Goal: Task Accomplishment & Management: Complete application form

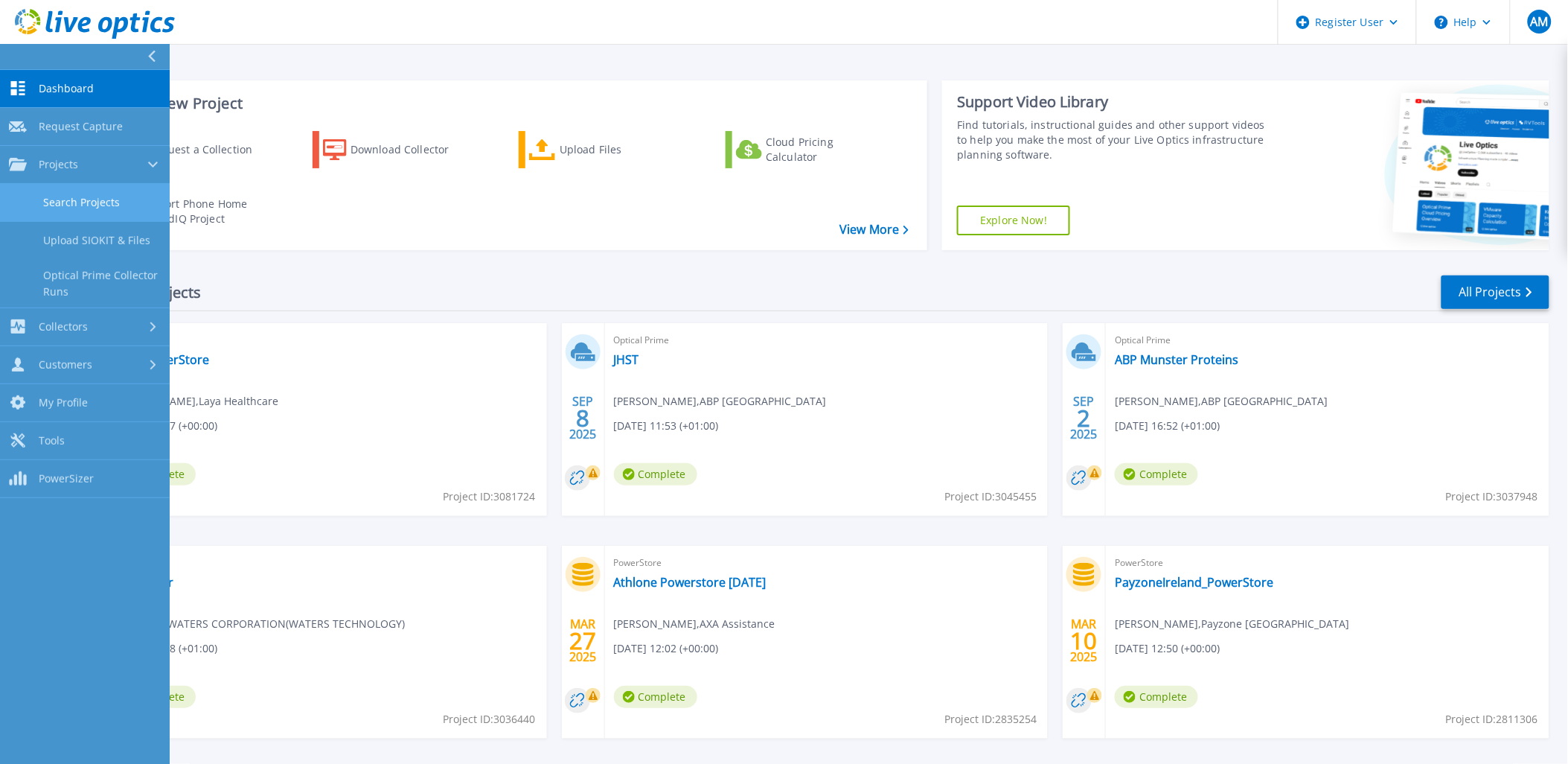
click at [79, 199] on link "Search Projects" at bounding box center [85, 202] width 170 height 38
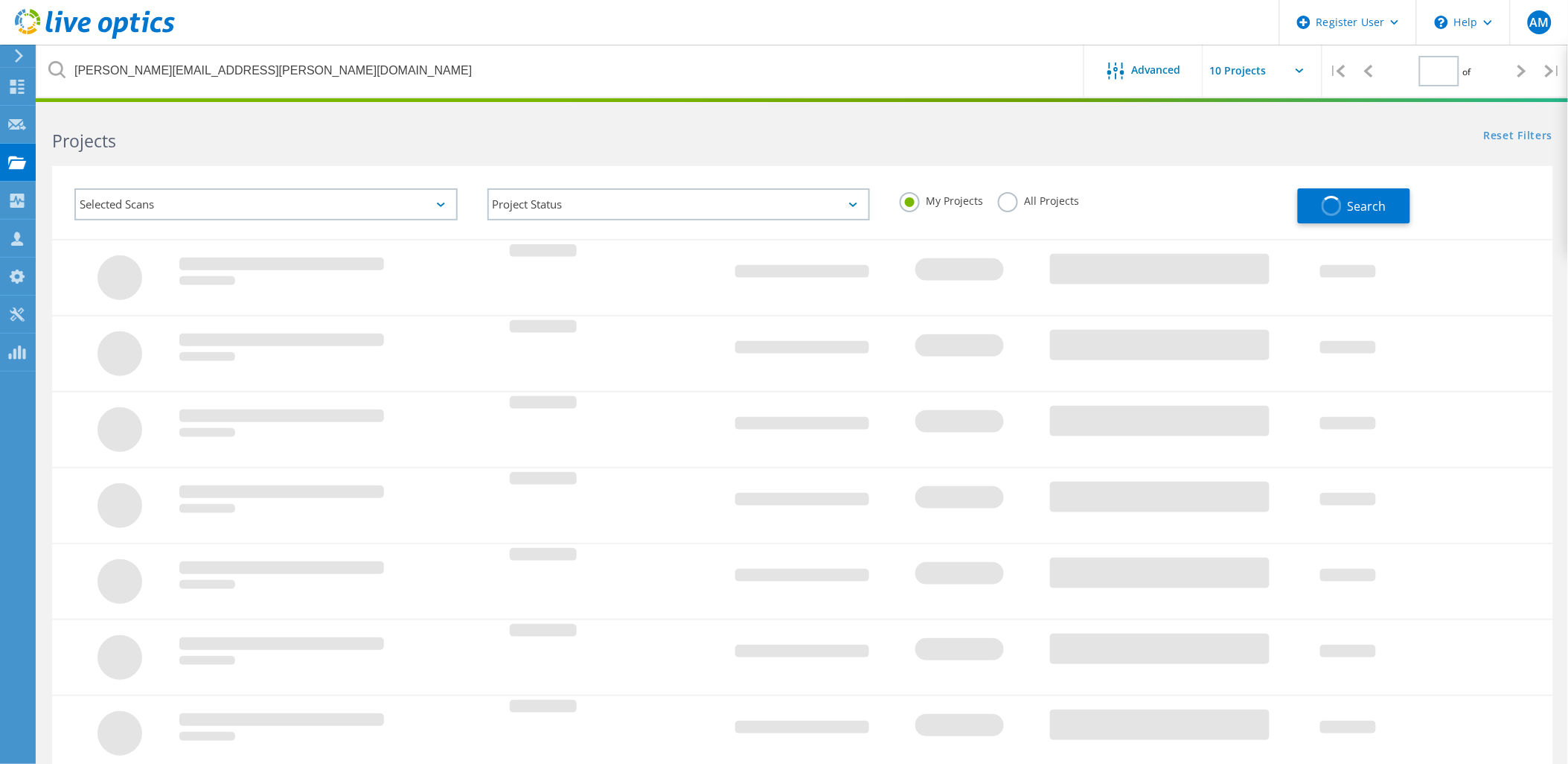
type input "1"
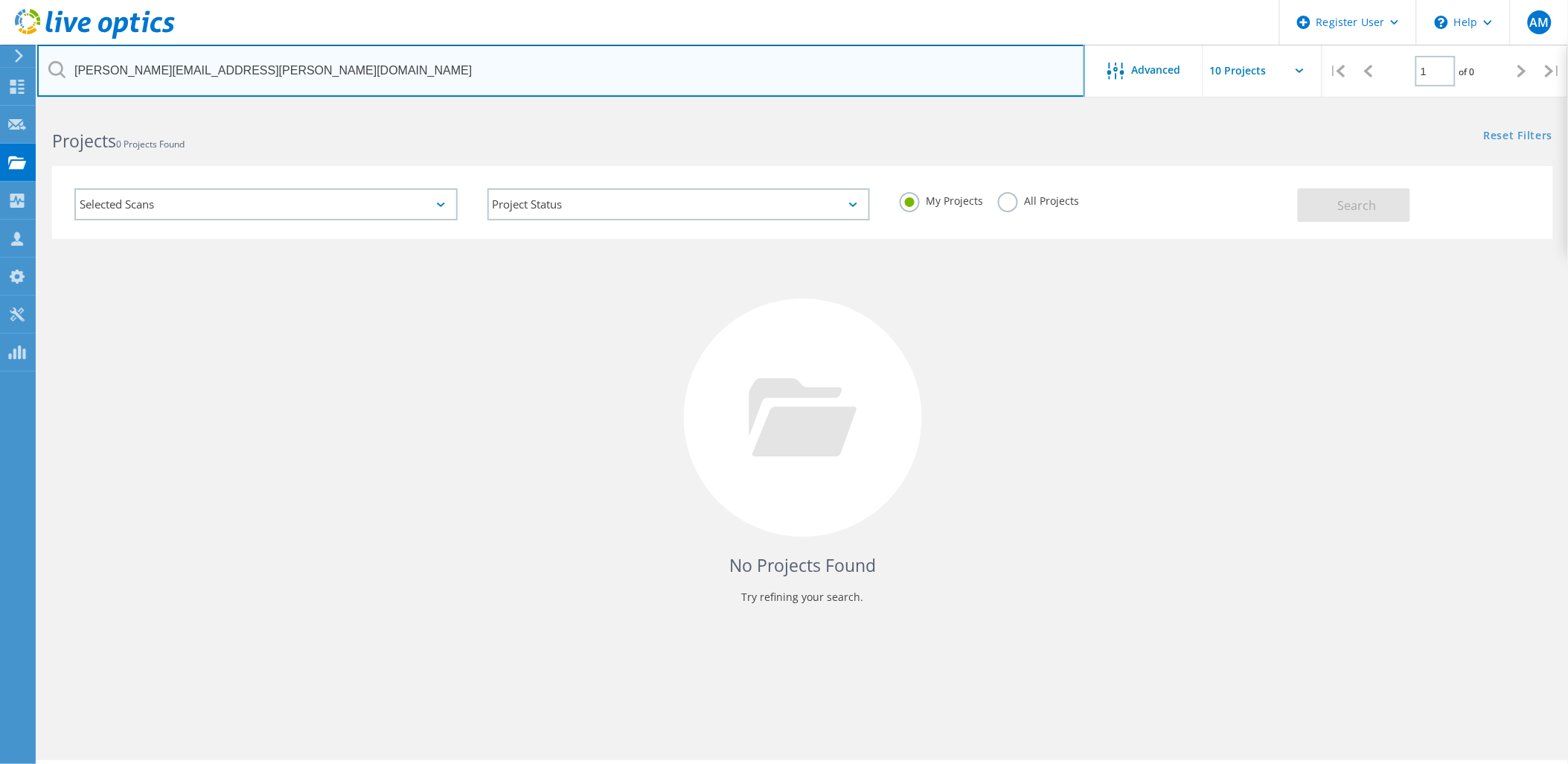
drag, startPoint x: 235, startPoint y: 71, endPoint x: -3, endPoint y: 23, distance: 242.8
click at [0, 23] on html "Register User \n Help Explore Helpful Articles Contact Support AM Dell User Ail…" at bounding box center [784, 402] width 1568 height 805
paste input "3085328"
type input "3085328"
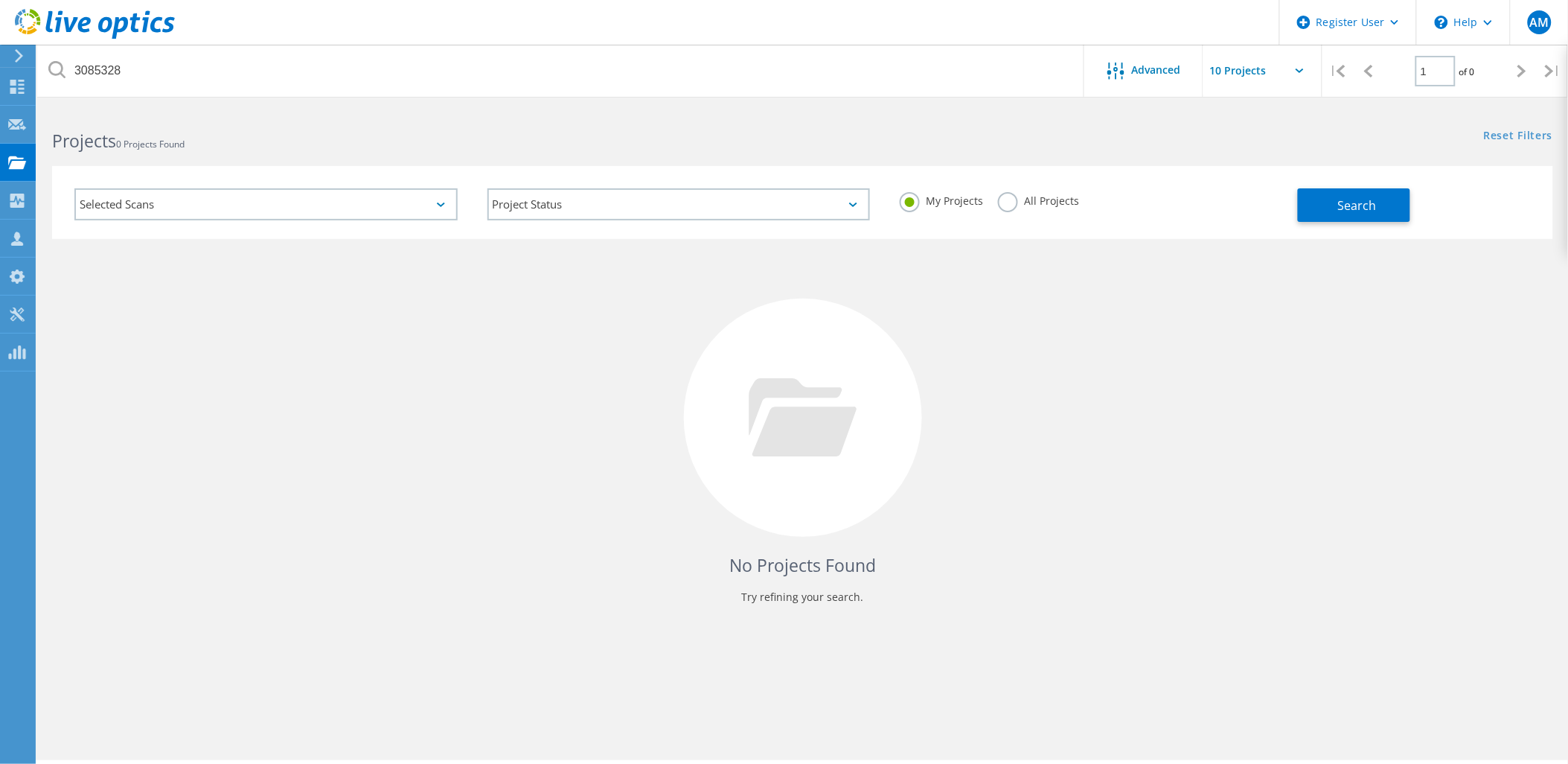
click at [1013, 201] on label "All Projects" at bounding box center [1039, 199] width 81 height 14
click at [0, 0] on input "All Projects" at bounding box center [0, 0] width 0 height 0
drag, startPoint x: 1349, startPoint y: 208, endPoint x: 1349, endPoint y: 256, distance: 48.0
click at [1350, 208] on span "Search" at bounding box center [1357, 205] width 39 height 16
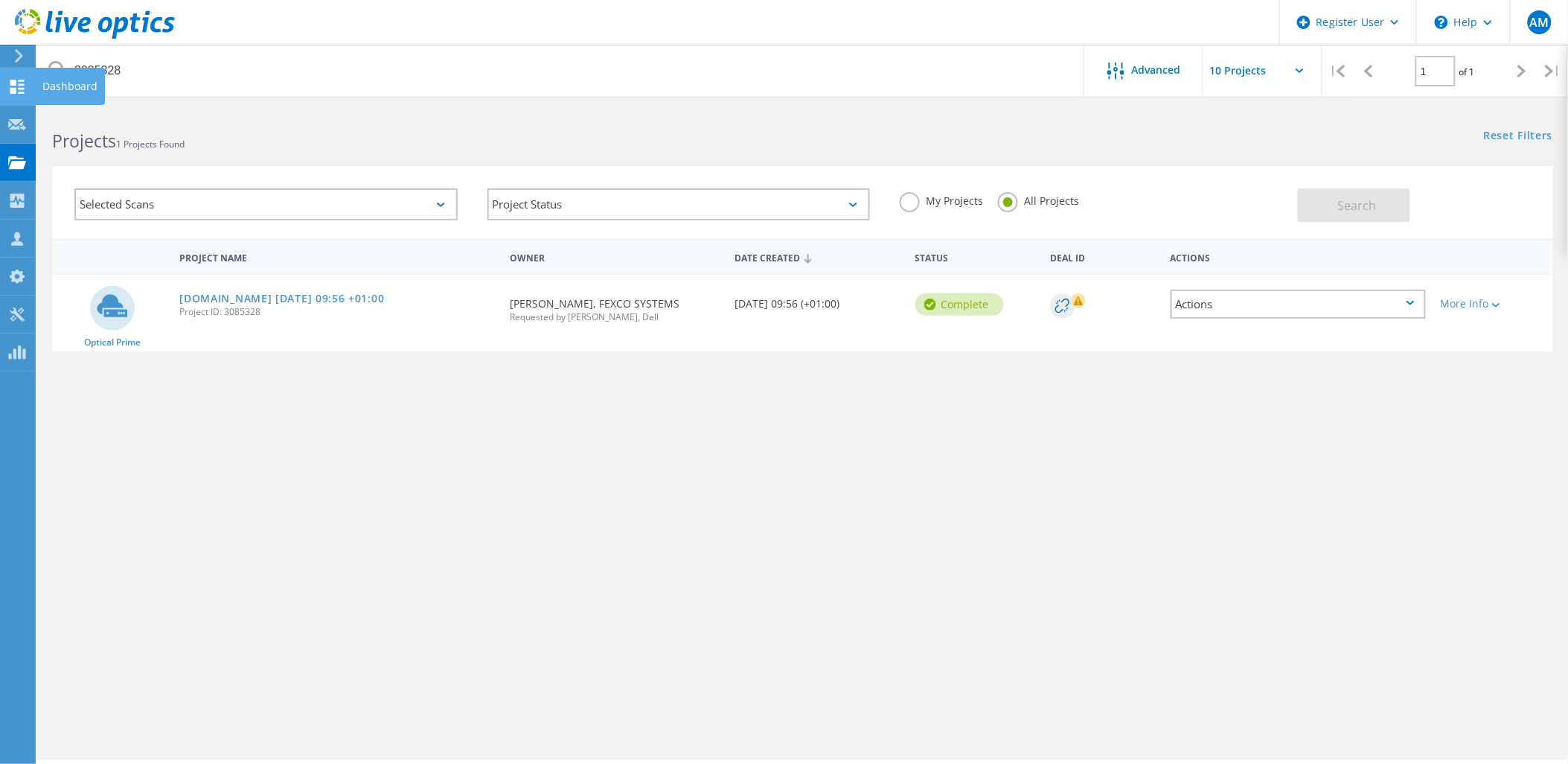
click at [14, 80] on use at bounding box center [17, 86] width 14 height 14
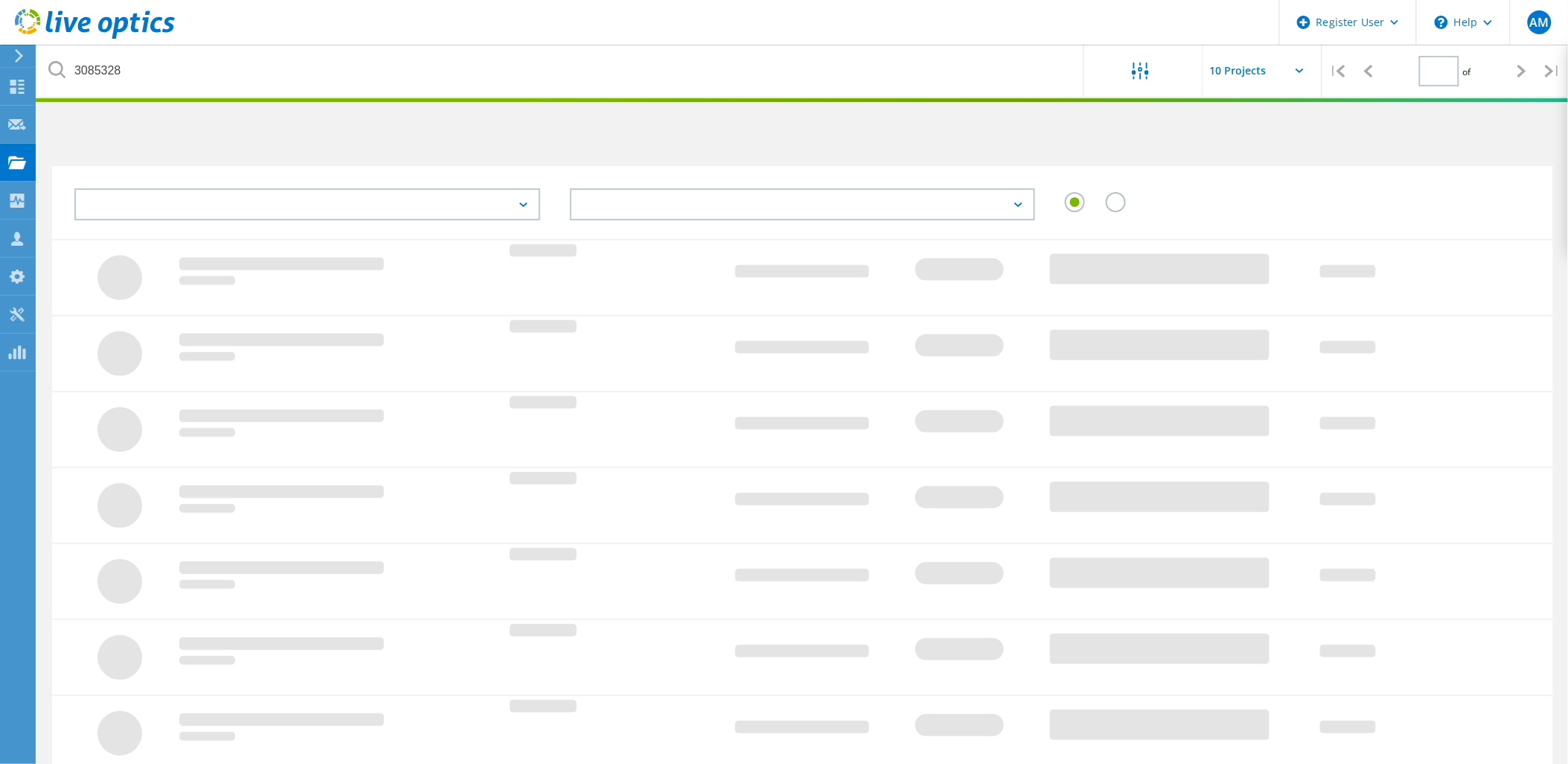
type input "1"
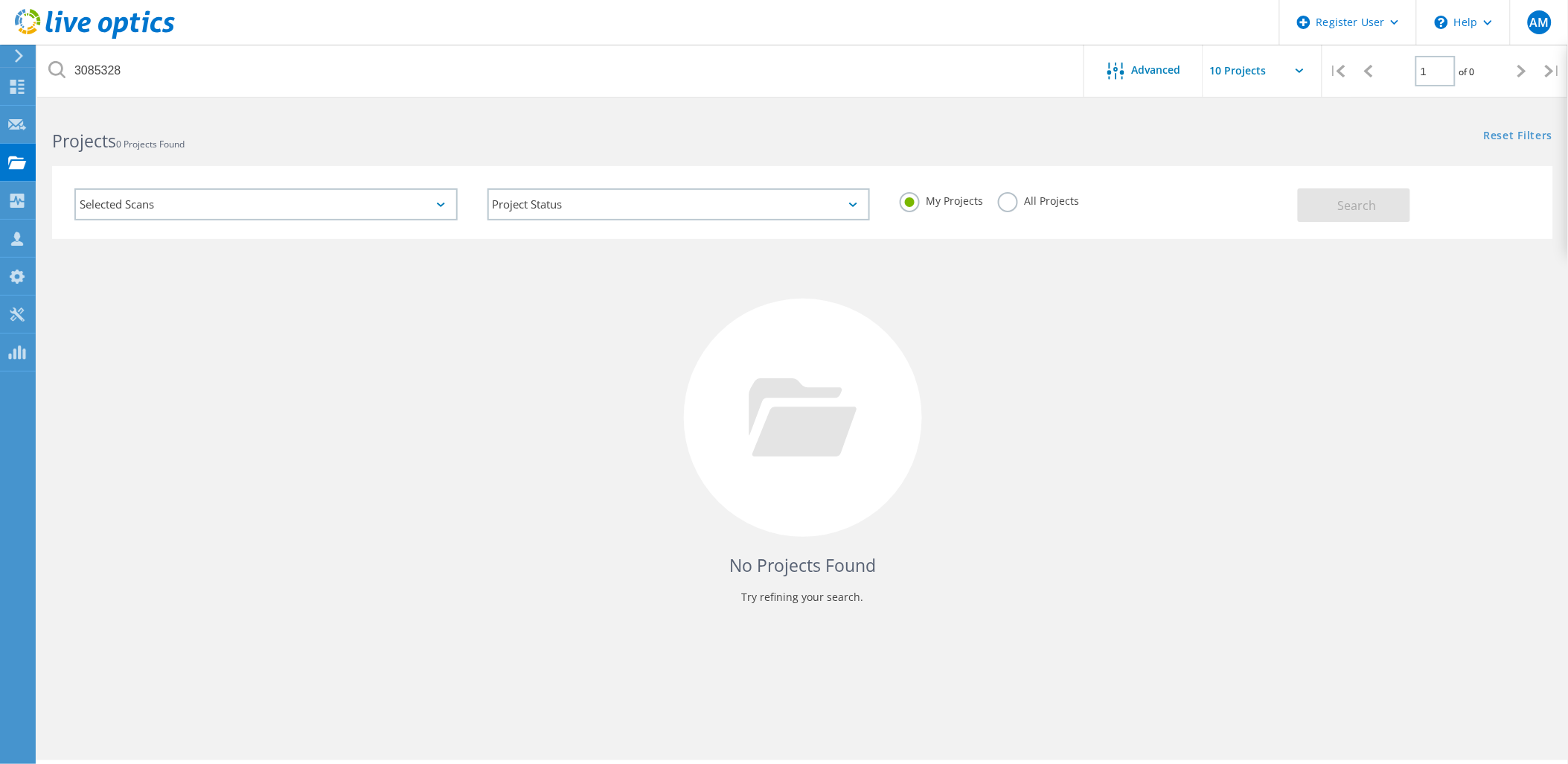
click at [1003, 198] on label "All Projects" at bounding box center [1039, 199] width 81 height 14
click at [0, 0] on input "All Projects" at bounding box center [0, 0] width 0 height 0
click at [1343, 200] on span "Search" at bounding box center [1357, 205] width 39 height 16
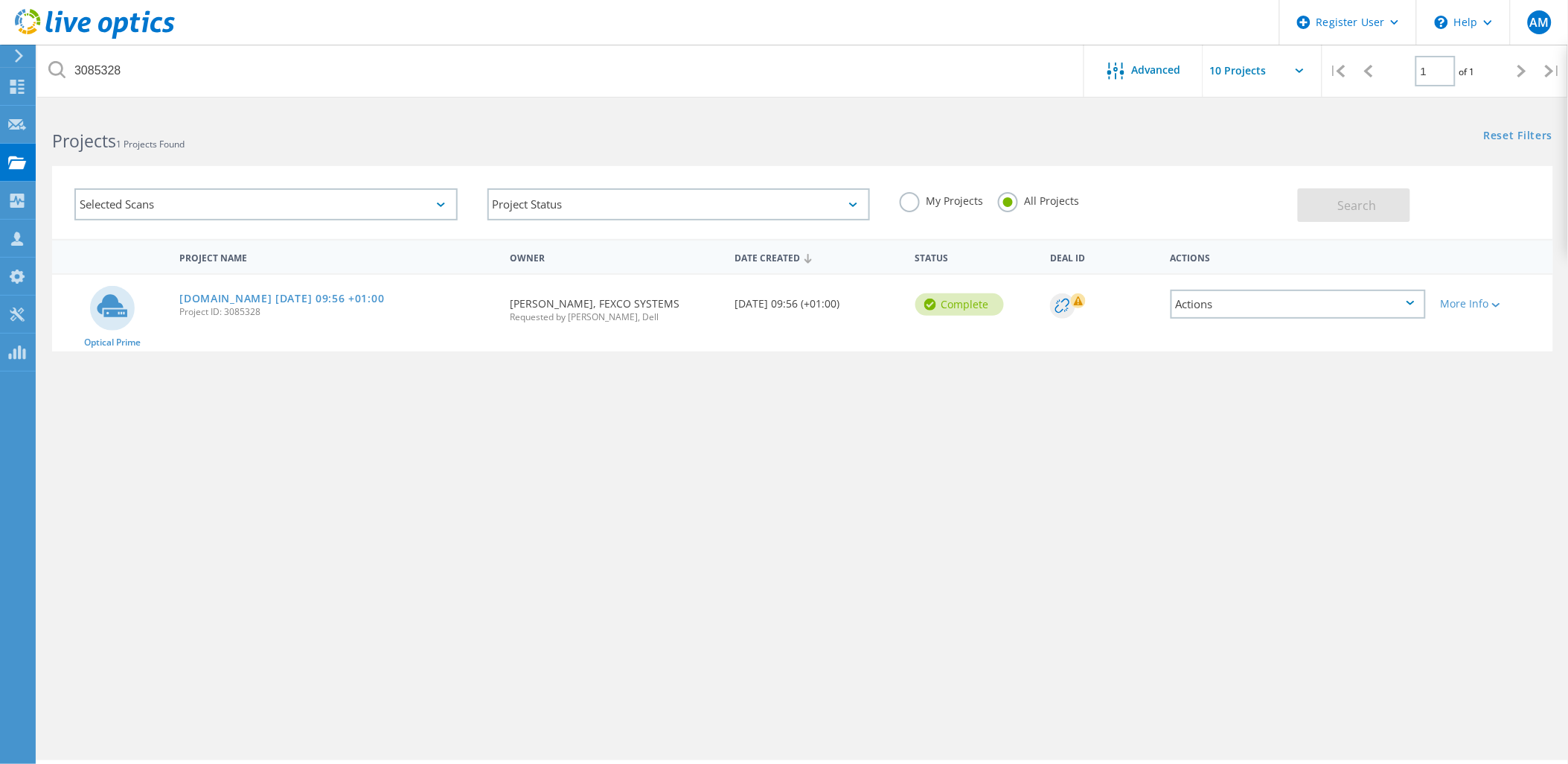
click at [274, 307] on span "Project ID: 3085328" at bounding box center [337, 311] width 315 height 9
click at [271, 294] on link "[DOMAIN_NAME] [DATE] 09:56 +01:00" at bounding box center [282, 299] width 205 height 10
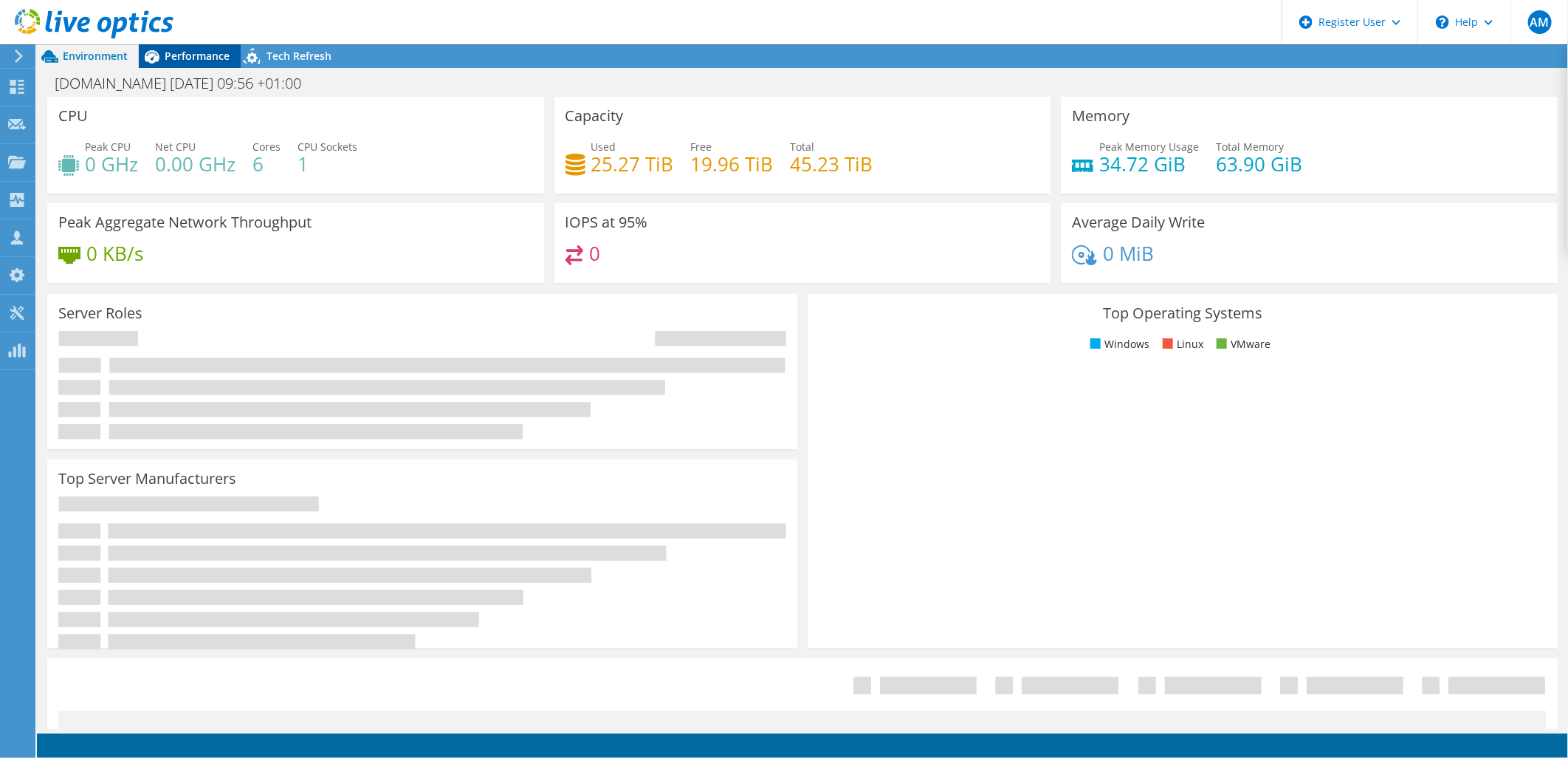
click at [173, 53] on span "Performance" at bounding box center [196, 55] width 65 height 14
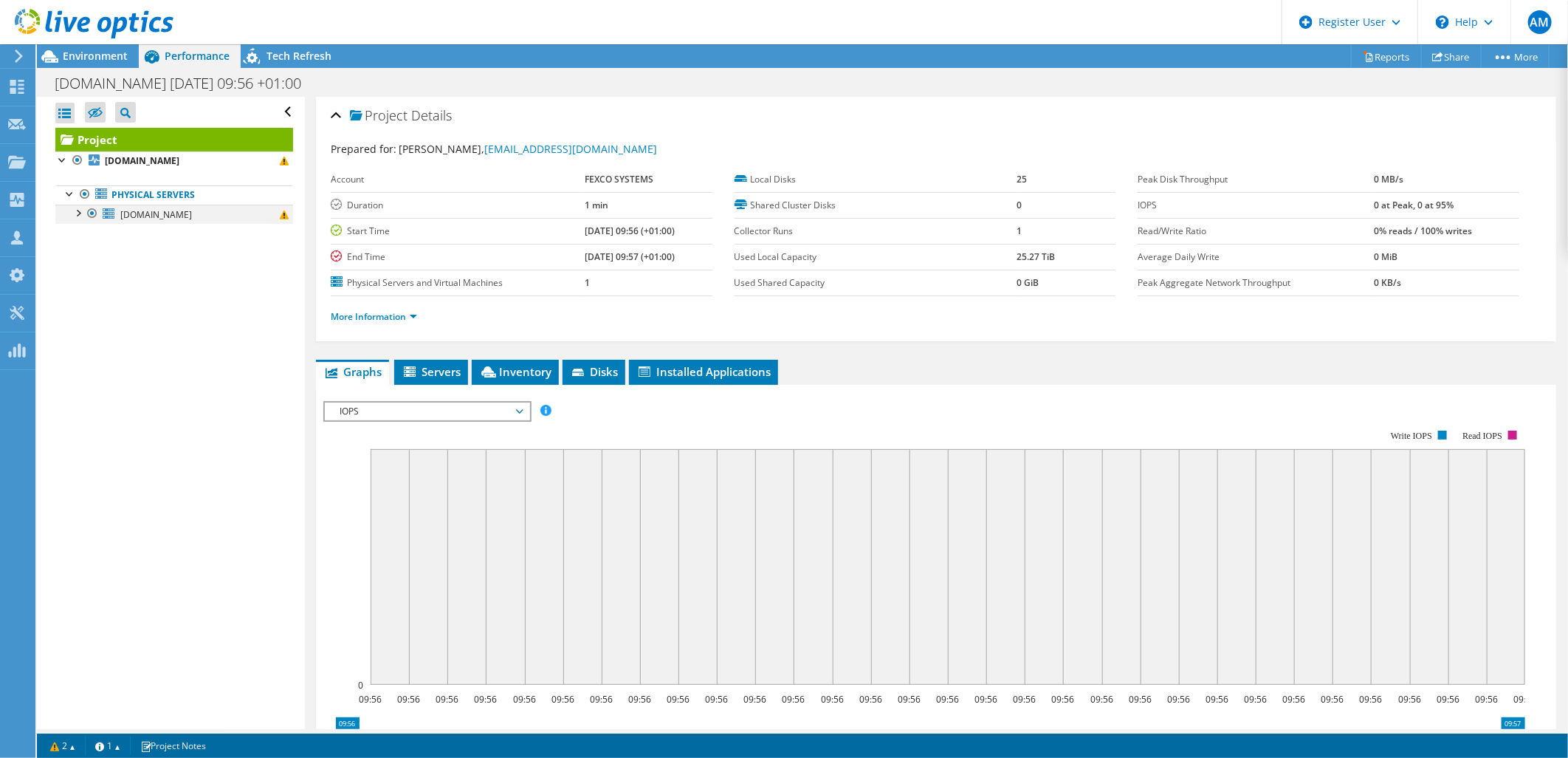
click at [76, 214] on div at bounding box center [78, 212] width 15 height 15
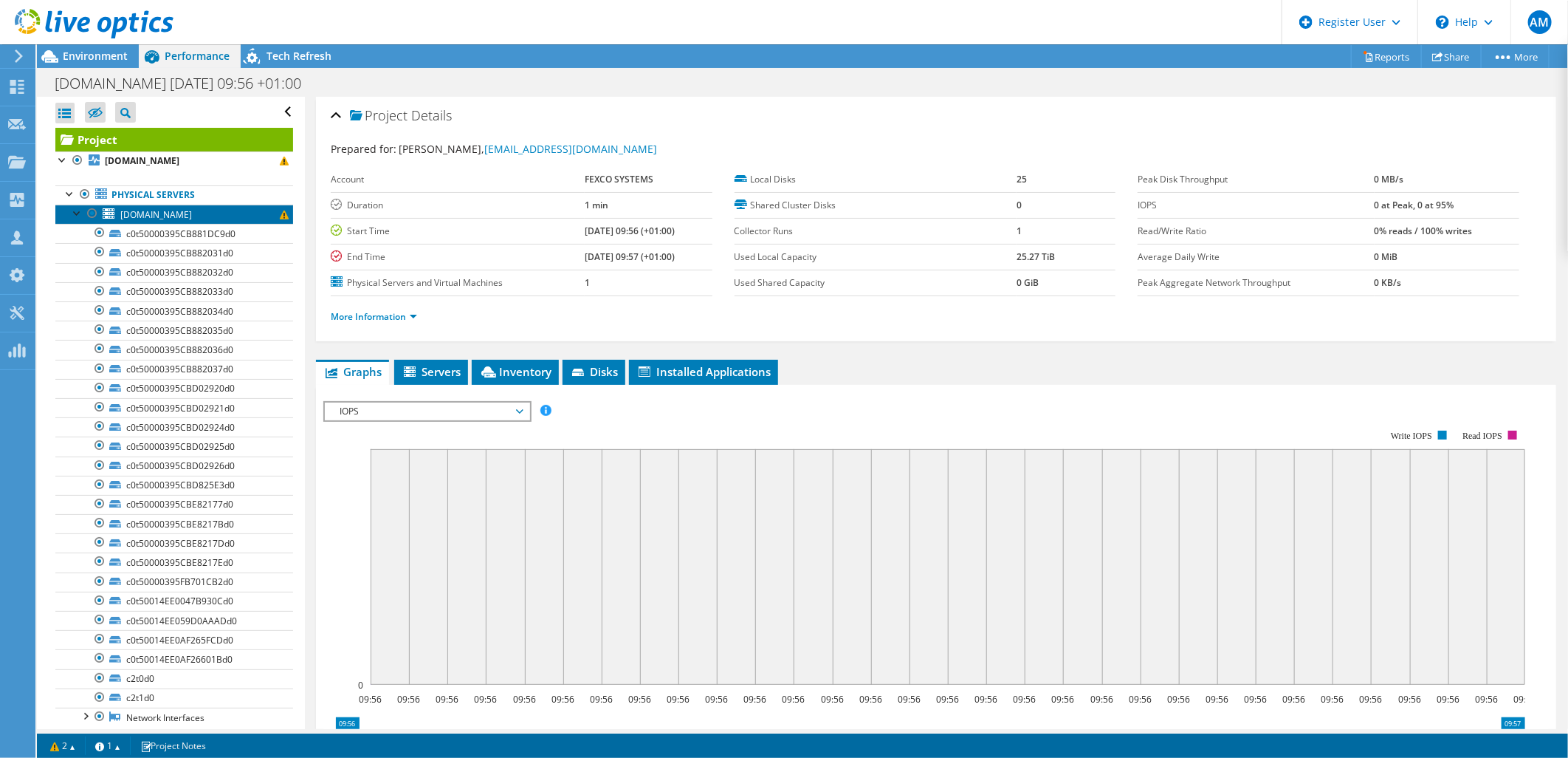
click at [195, 218] on link "[DOMAIN_NAME]" at bounding box center [174, 214] width 237 height 19
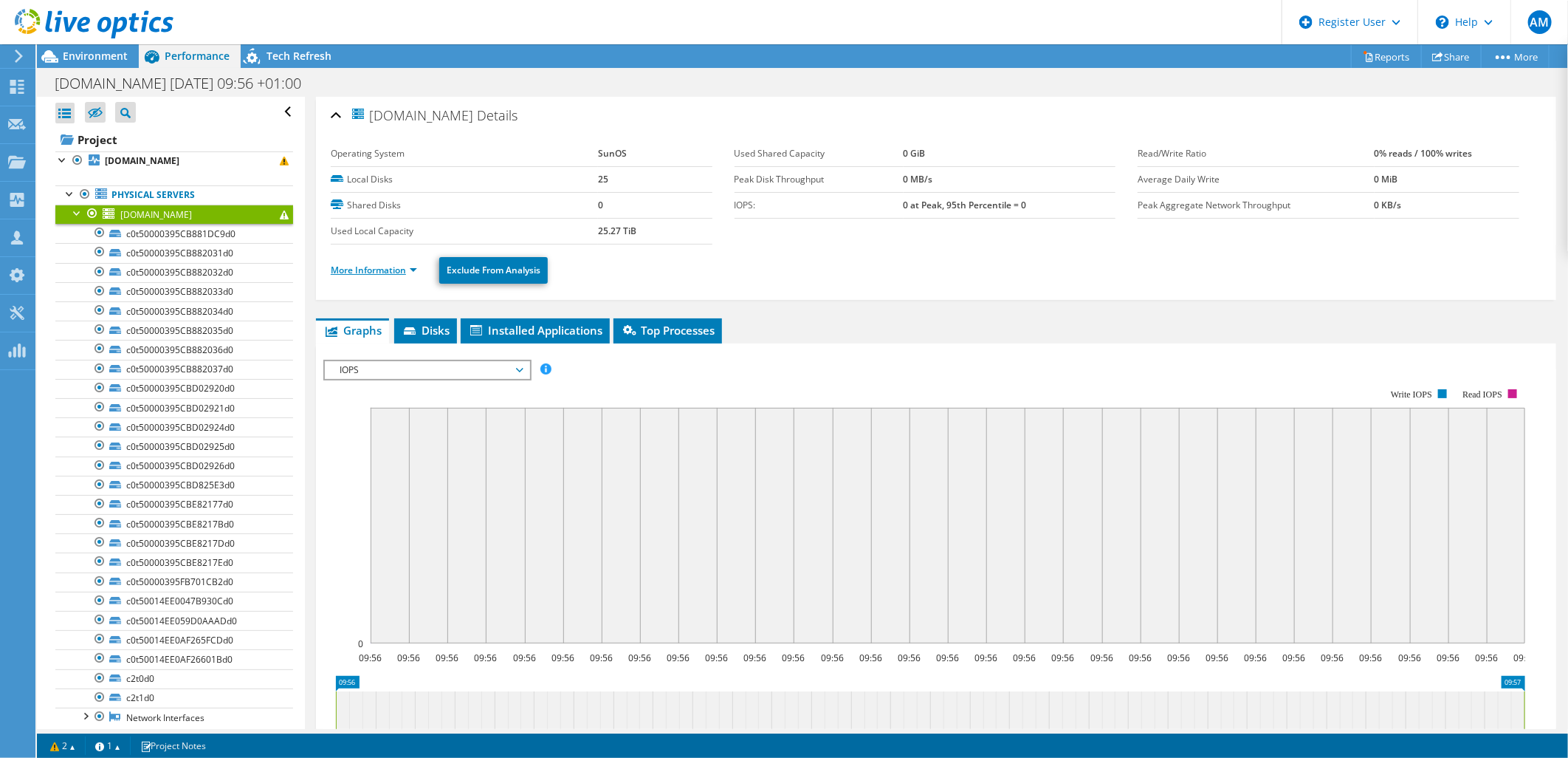
click at [388, 270] on link "More Information" at bounding box center [373, 269] width 86 height 13
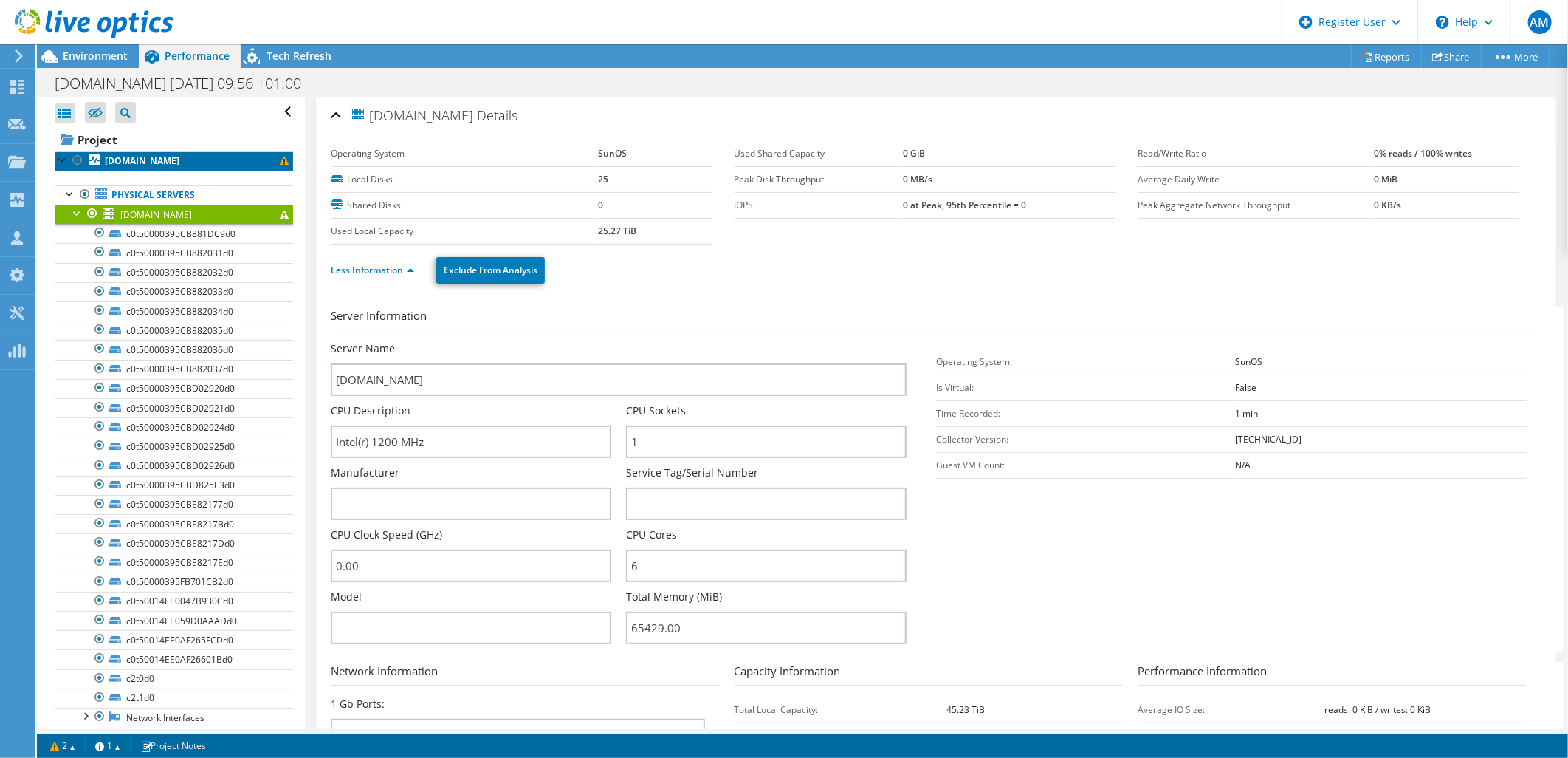
click at [96, 164] on icon at bounding box center [94, 159] width 11 height 11
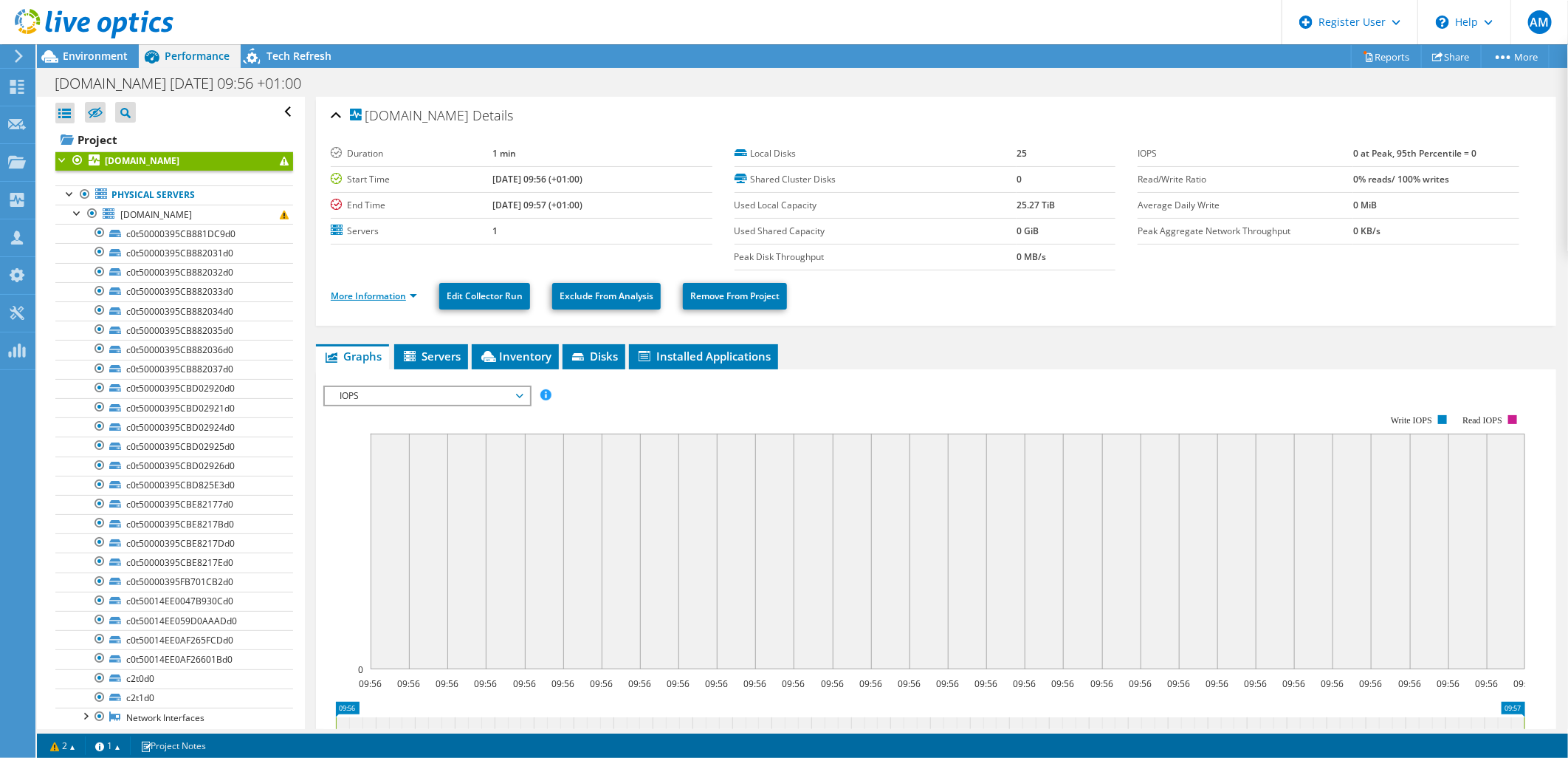
click at [387, 293] on link "More Information" at bounding box center [373, 295] width 86 height 13
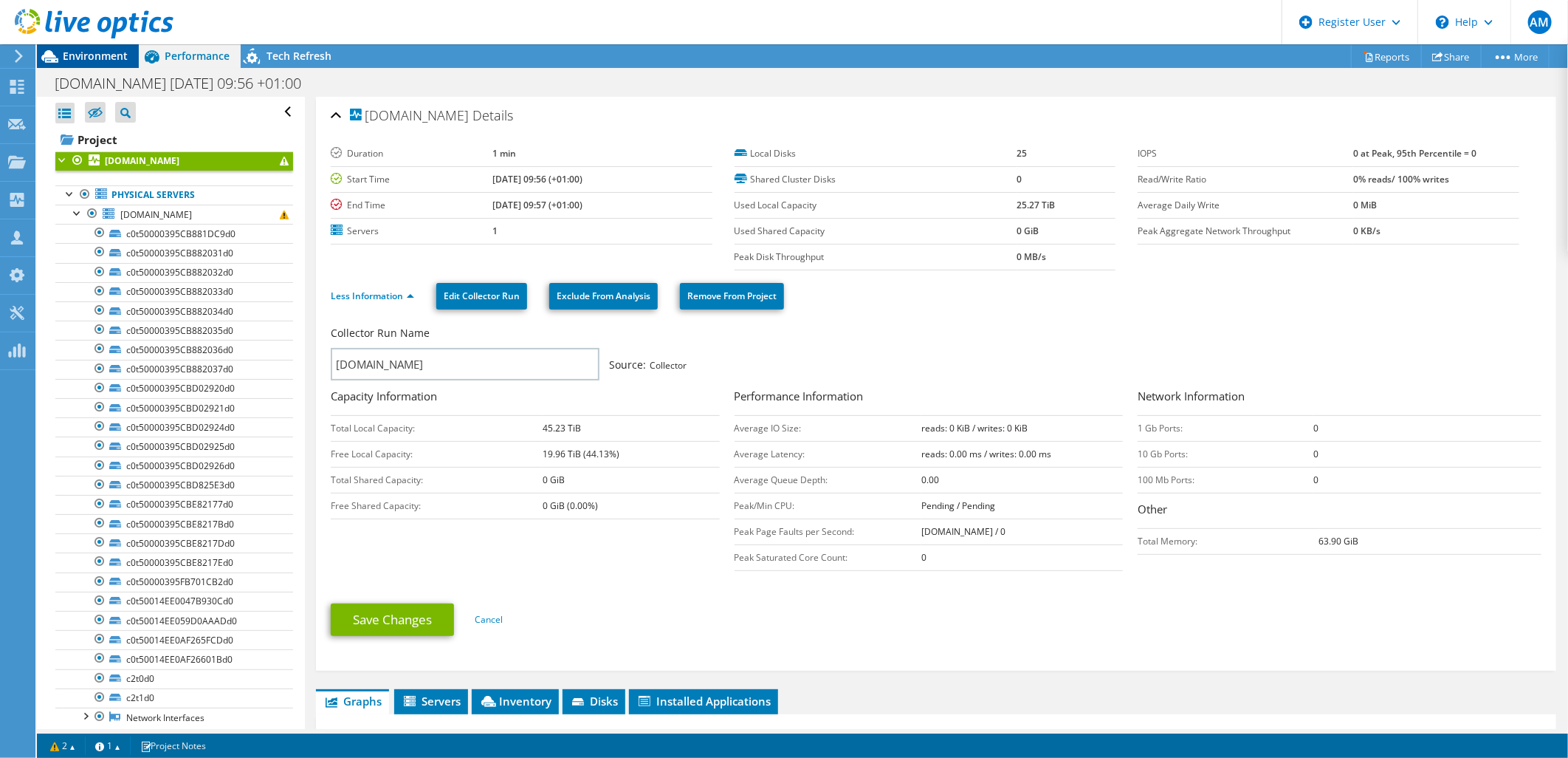
click at [102, 55] on span "Environment" at bounding box center [95, 55] width 65 height 14
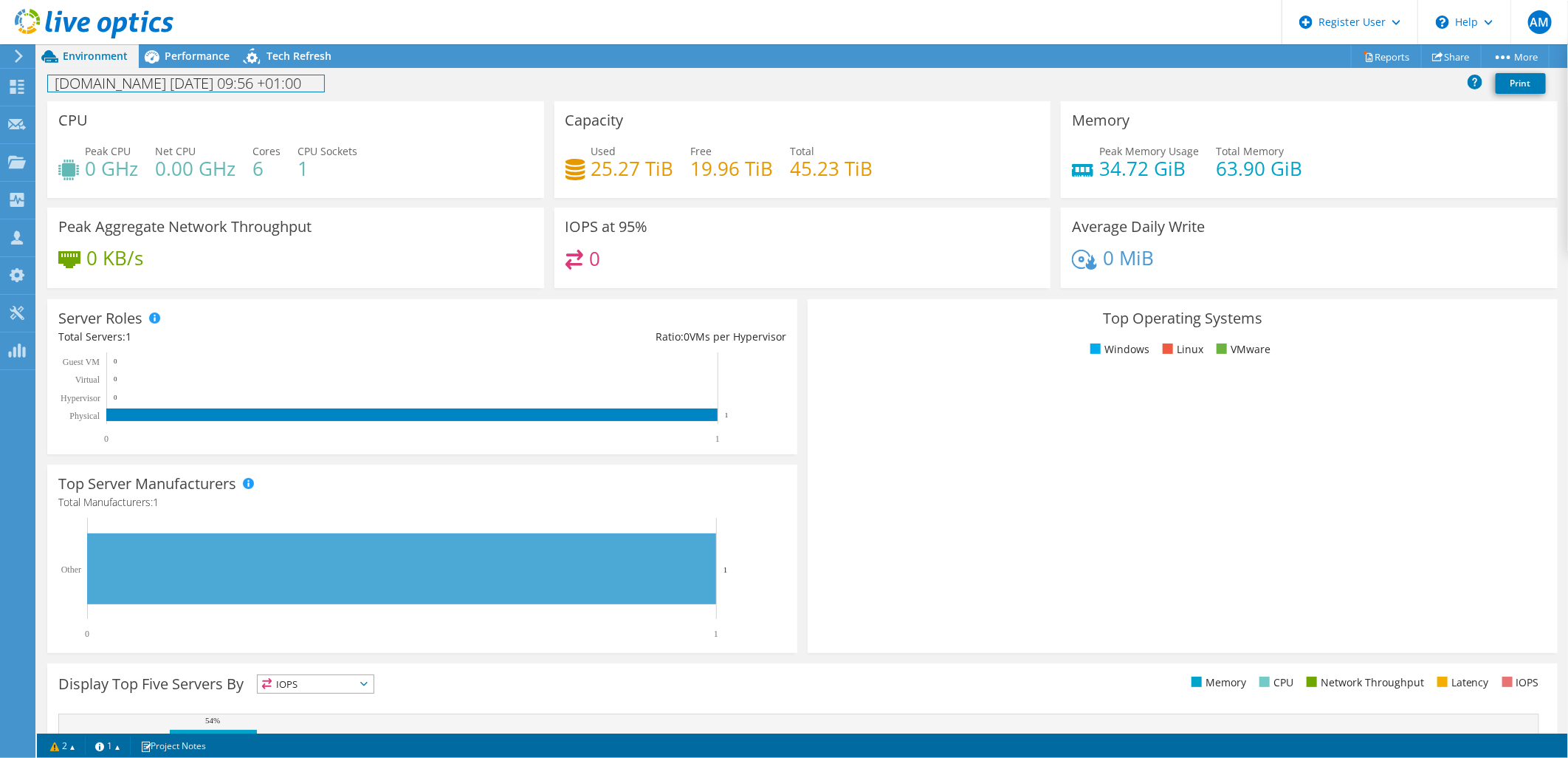
click at [136, 85] on h1 "sol3.dcc.fexco.ie 2025-10-09 09:56 +01:00" at bounding box center [185, 83] width 276 height 16
copy h1 "fexco"
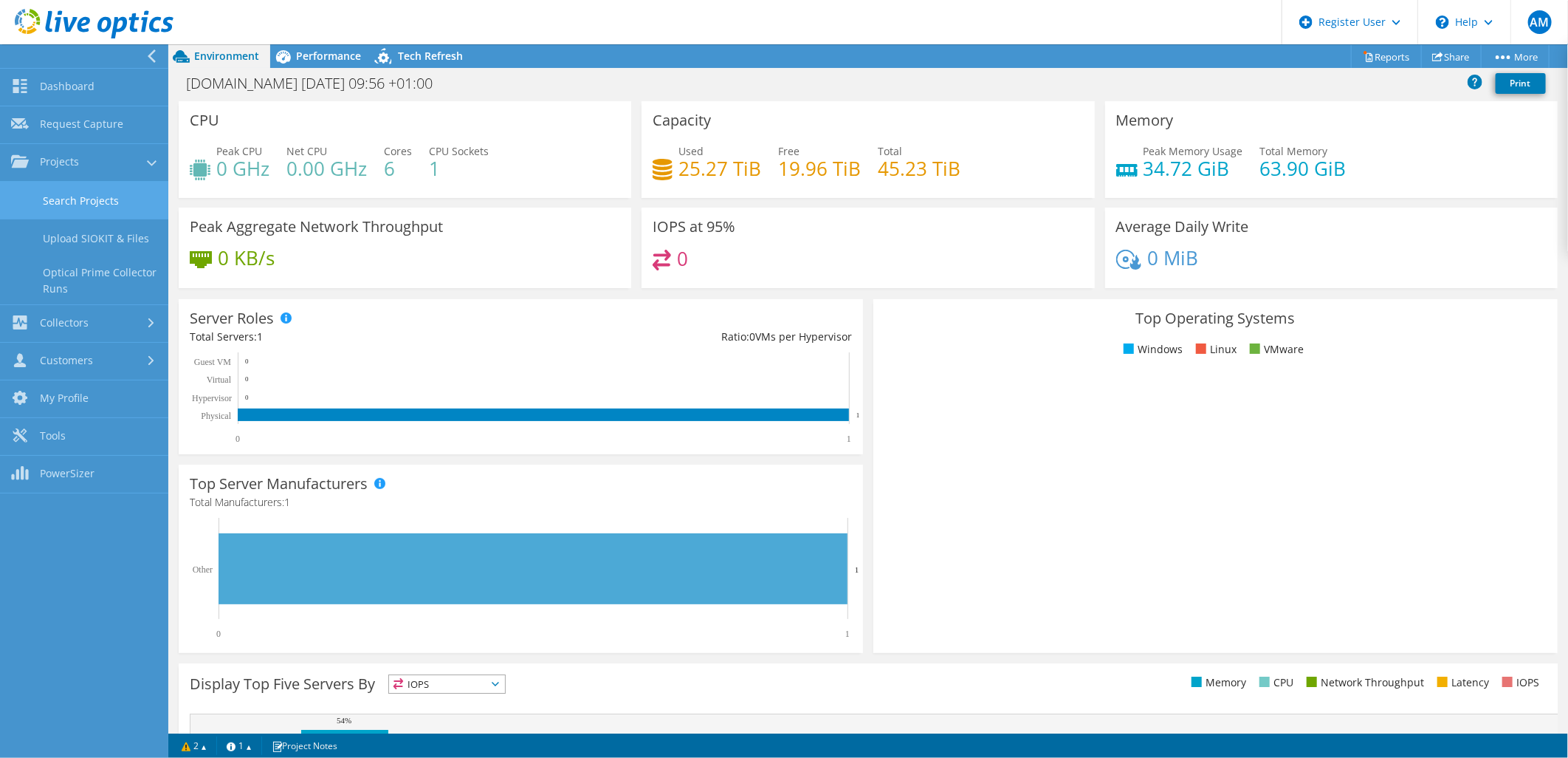
click at [107, 194] on link "Search Projects" at bounding box center [84, 200] width 169 height 38
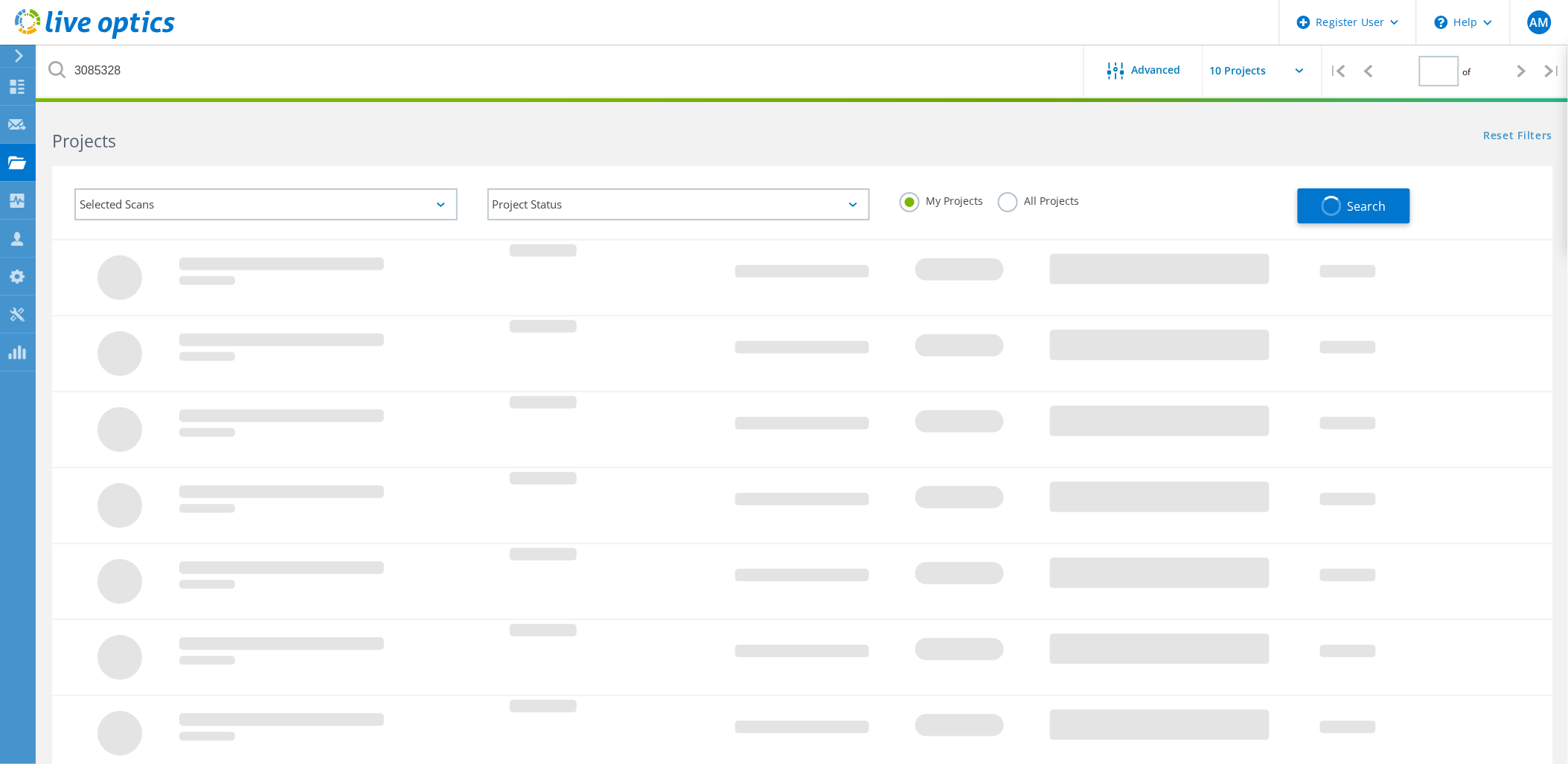
type input "1"
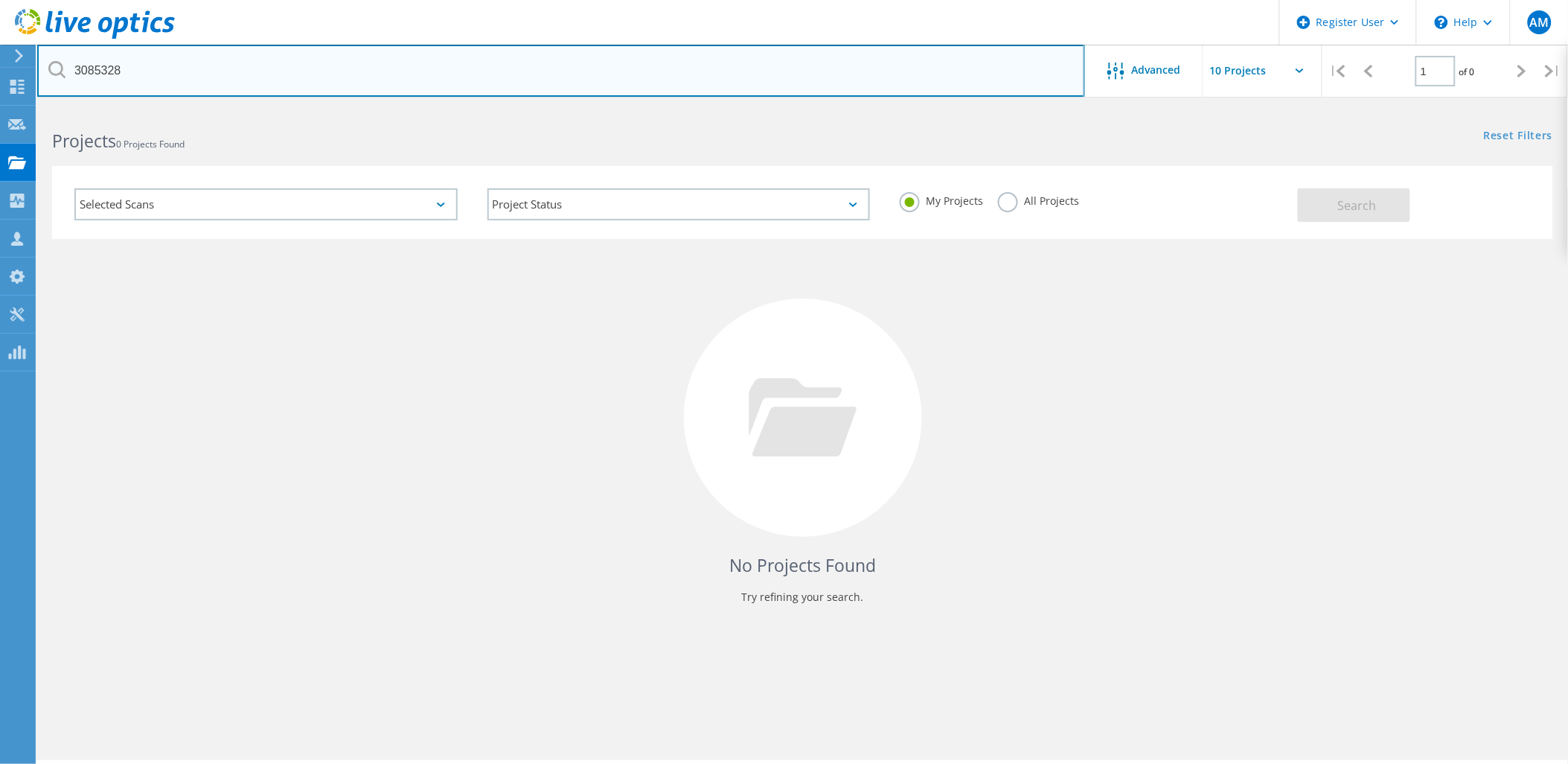
drag, startPoint x: 140, startPoint y: 58, endPoint x: 86, endPoint y: 32, distance: 59.9
click at [0, 71] on html "Register User \n Help Explore Helpful Articles Contact Support AM Dell User [PE…" at bounding box center [784, 402] width 1568 height 805
paste input "[EMAIL_ADDRESS][DOMAIN_NAME]"
type input "[EMAIL_ADDRESS][DOMAIN_NAME]"
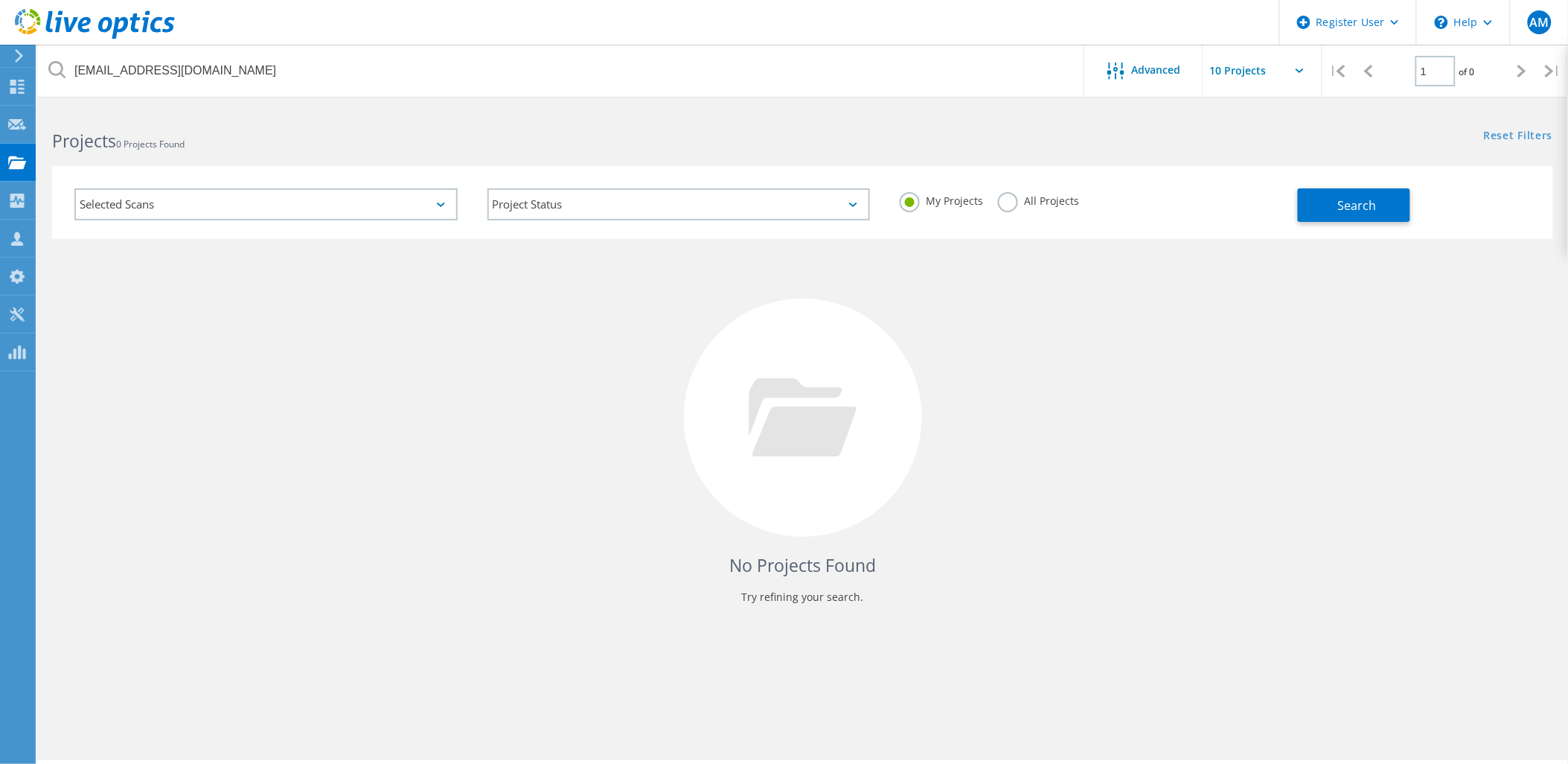
click at [1034, 205] on label "All Projects" at bounding box center [1039, 199] width 81 height 14
drag, startPoint x: 1012, startPoint y: 198, endPoint x: 1025, endPoint y: 206, distance: 15.3
click at [1012, 199] on label "All Projects" at bounding box center [1039, 199] width 81 height 14
click at [0, 0] on input "All Projects" at bounding box center [0, 0] width 0 height 0
click at [1344, 208] on span "Search" at bounding box center [1357, 205] width 39 height 16
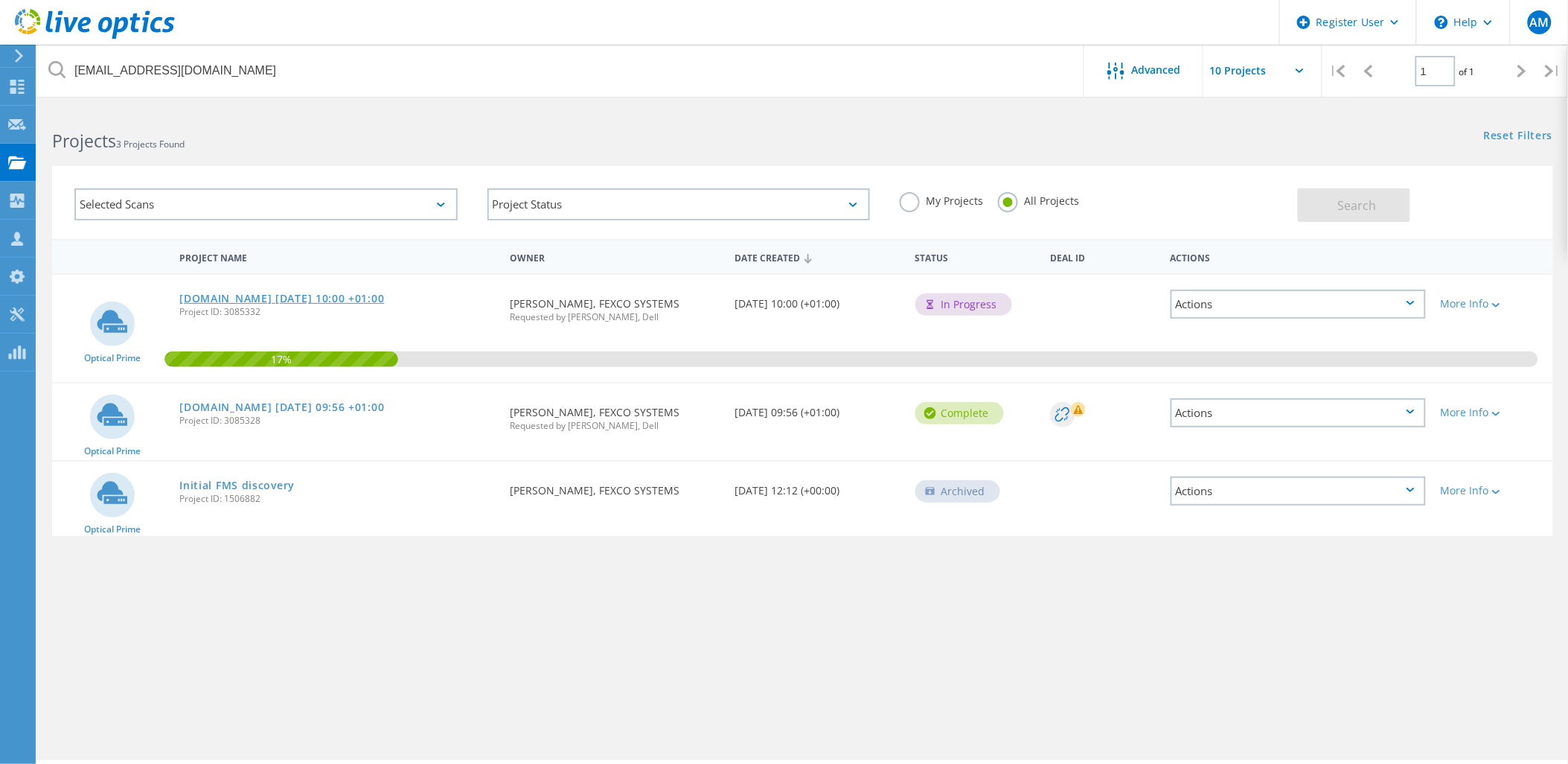
click at [189, 300] on link "[DOMAIN_NAME] [DATE] 10:00 +01:00" at bounding box center [282, 299] width 205 height 10
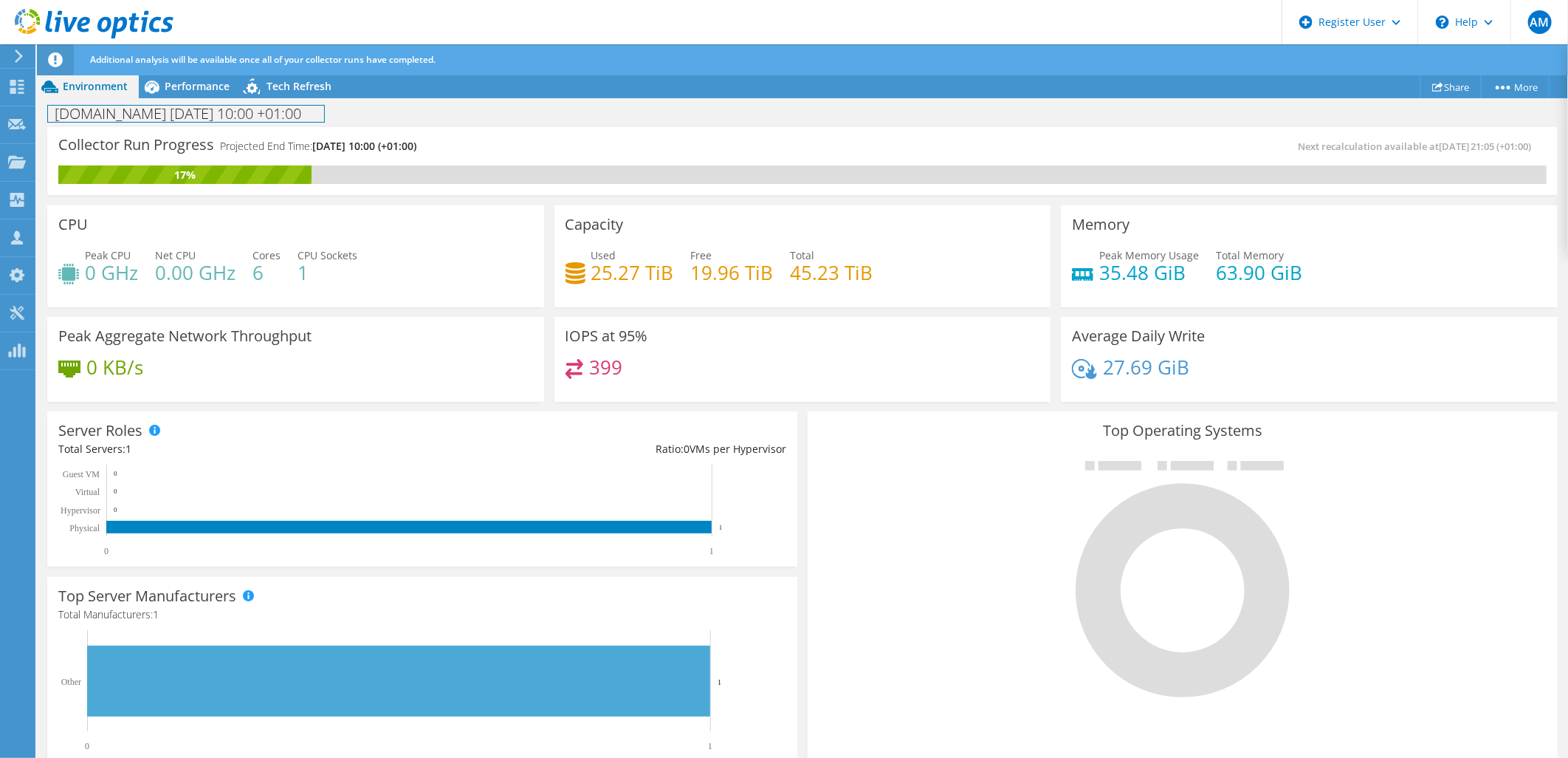
click at [205, 98] on div "sol3.dcc.fexco.ie 2025-10-09 10:00 +01:00 Print" at bounding box center [802, 112] width 1531 height 29
click at [193, 93] on div "Performance" at bounding box center [189, 86] width 102 height 24
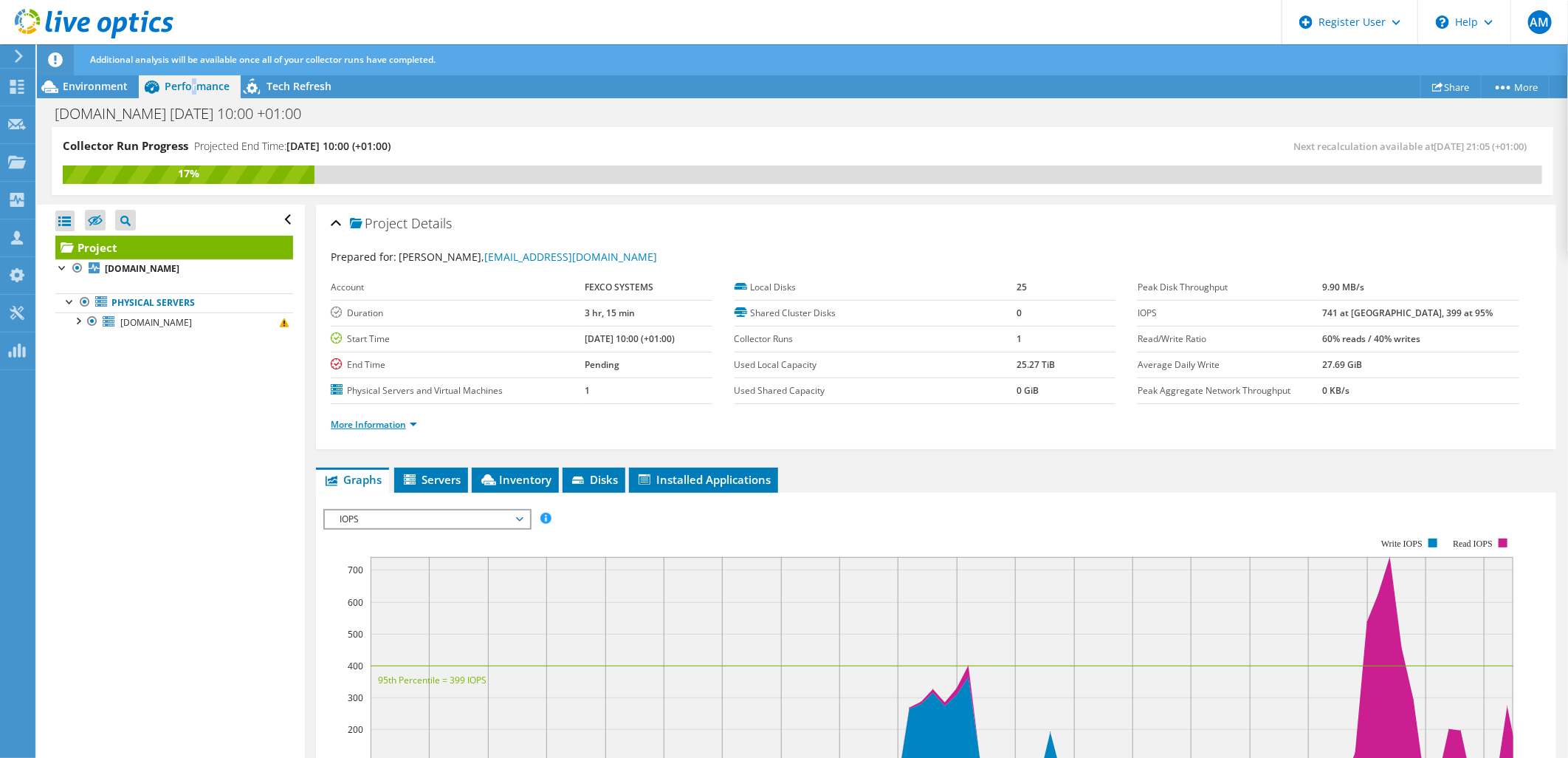
click at [392, 426] on link "More Information" at bounding box center [373, 424] width 86 height 13
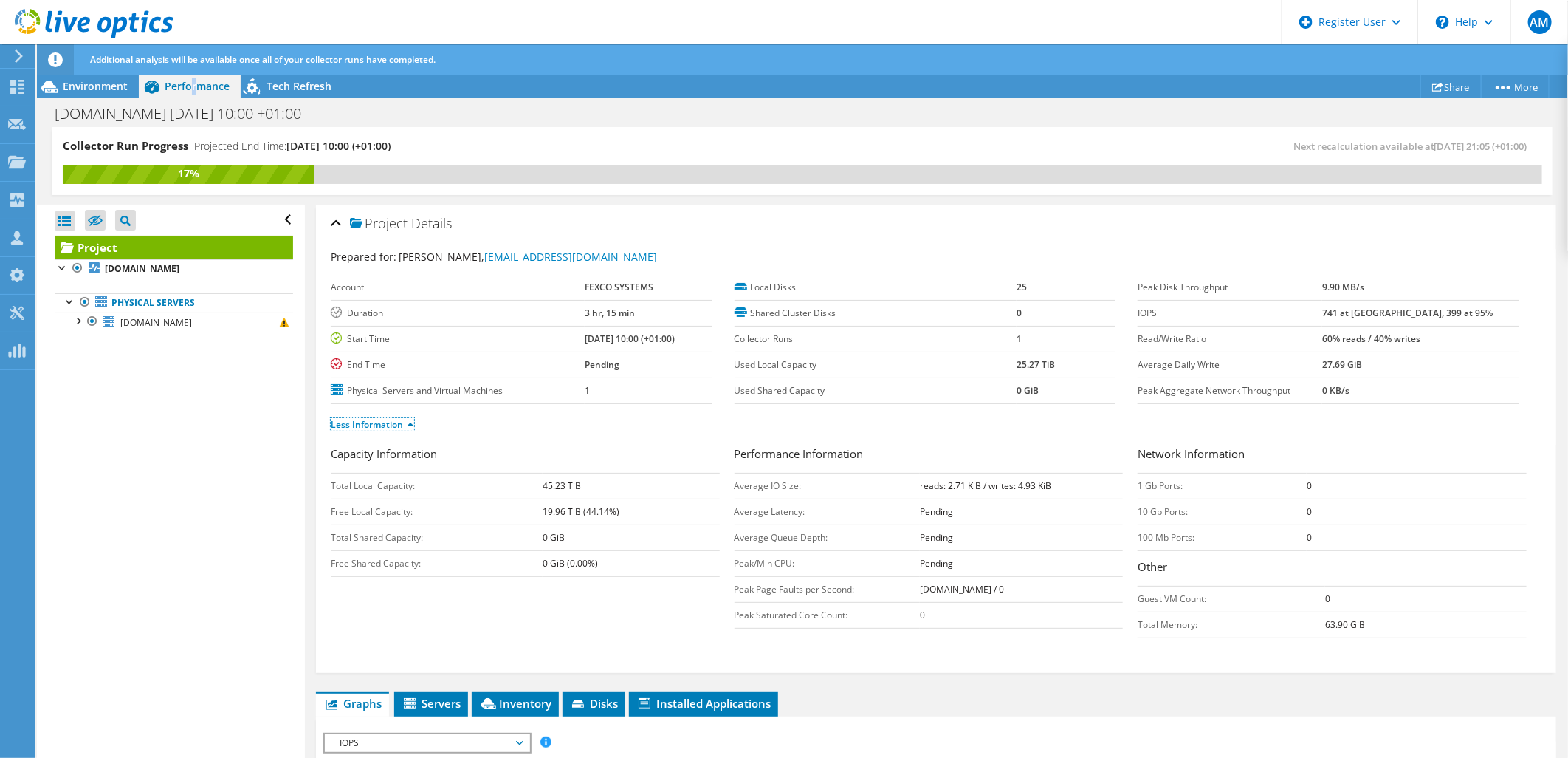
scroll to position [164, 0]
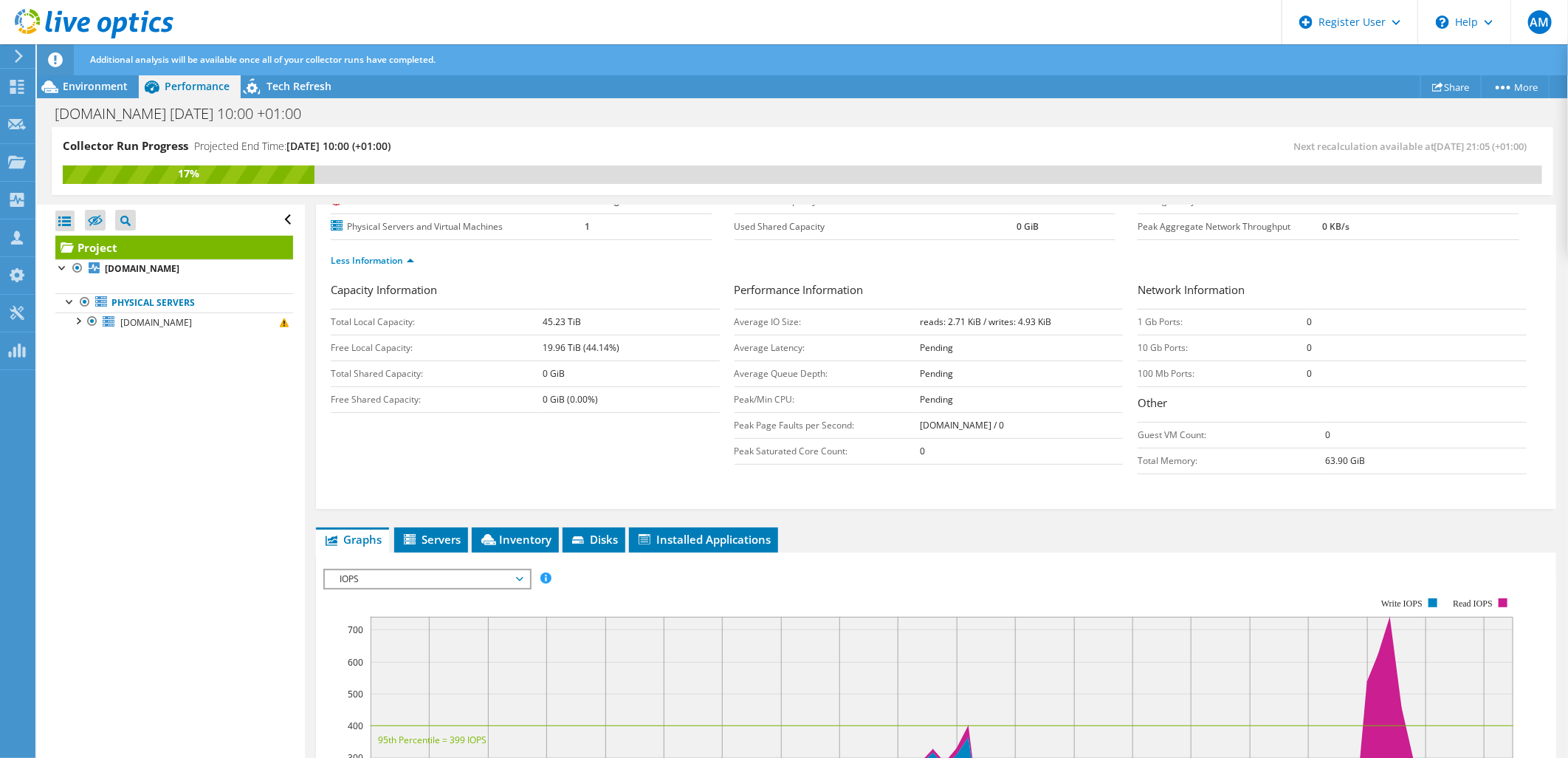
click at [425, 522] on div "Project Details Prepared for: Glenn Smith, gsmith@fexco.com Account FEXCO SYSTE…" at bounding box center [935, 607] width 1263 height 1134
click at [434, 533] on span "Servers" at bounding box center [431, 539] width 59 height 15
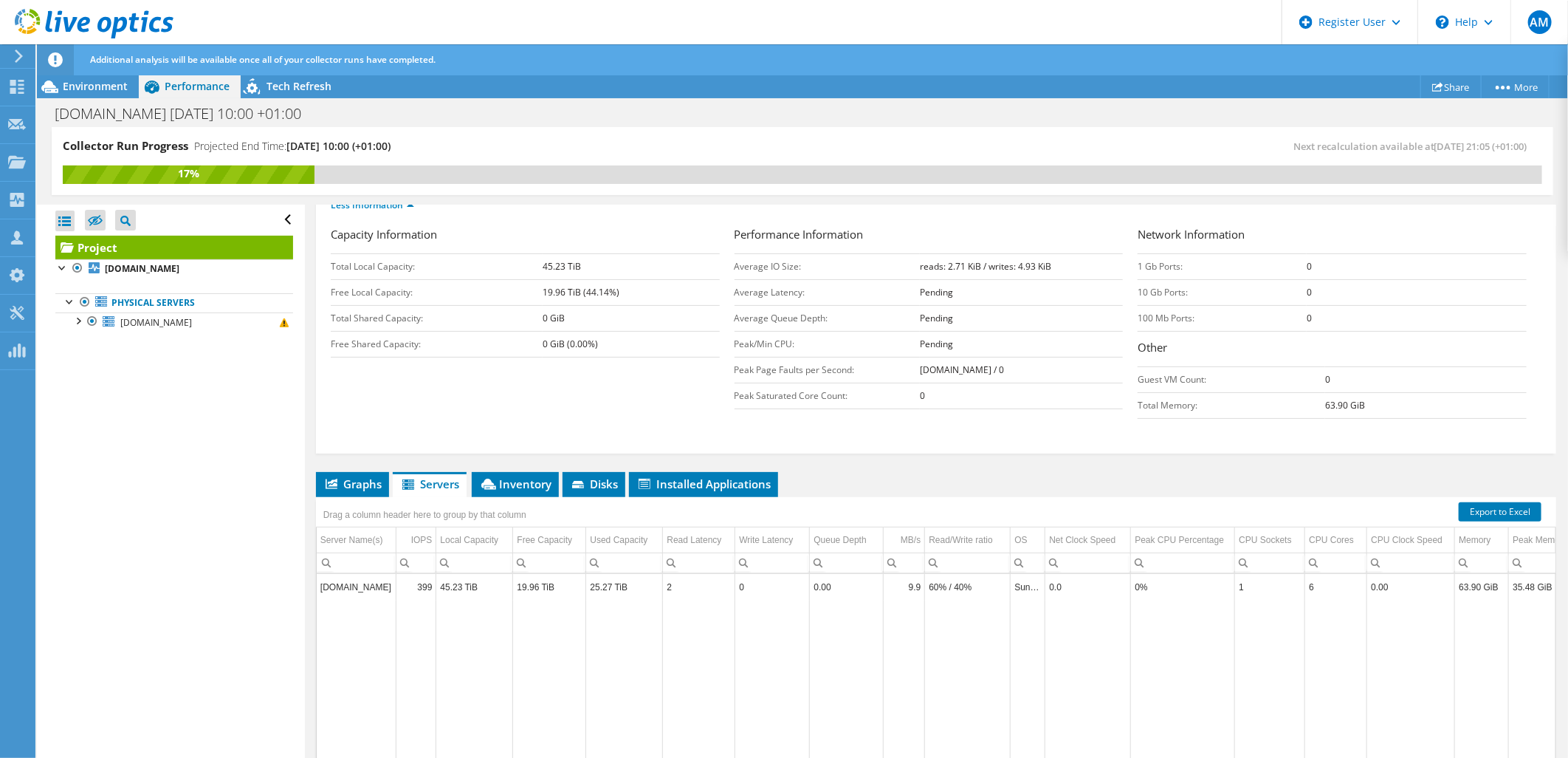
scroll to position [246, 0]
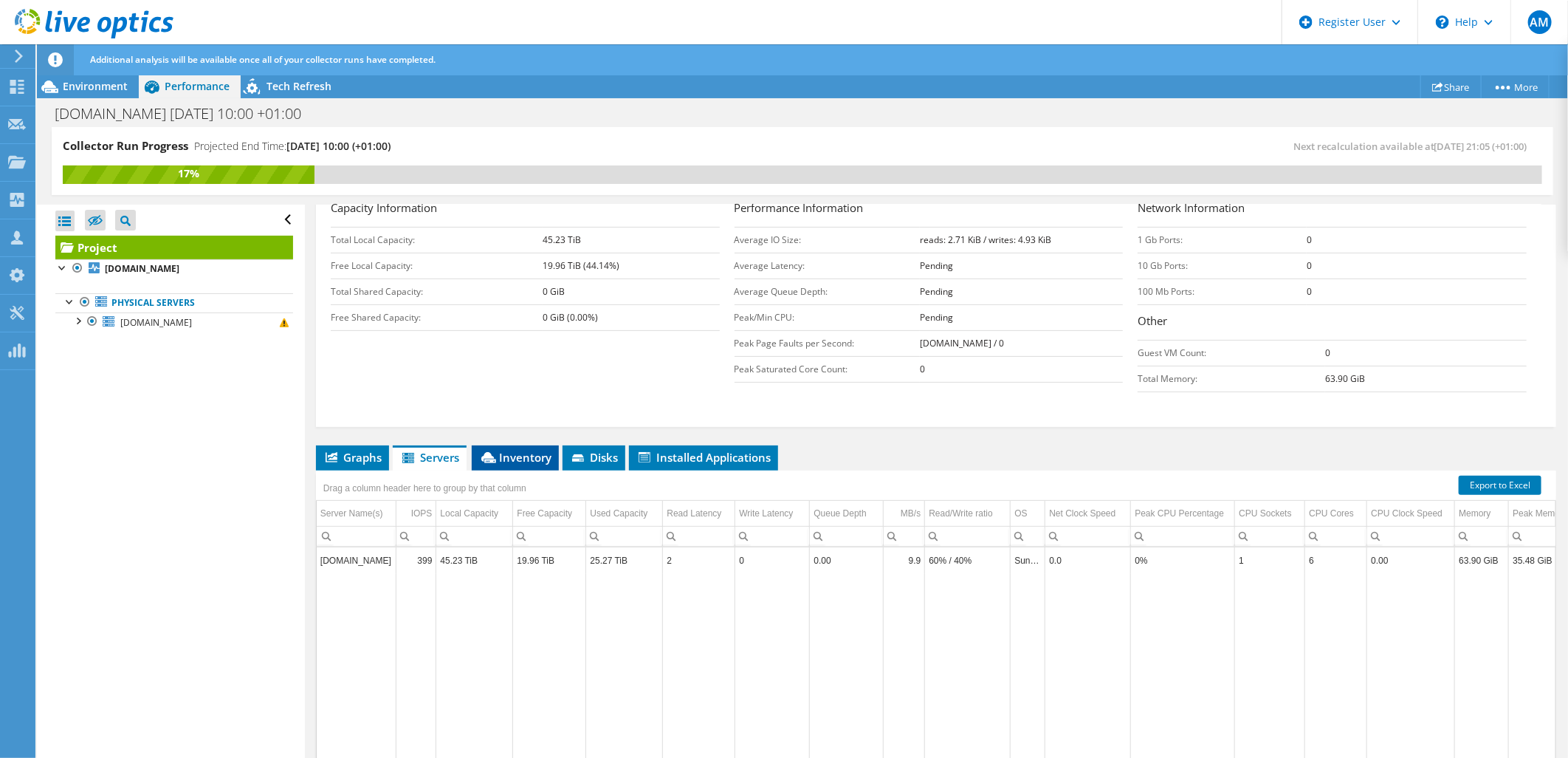
click at [525, 452] on span "Inventory" at bounding box center [515, 457] width 72 height 15
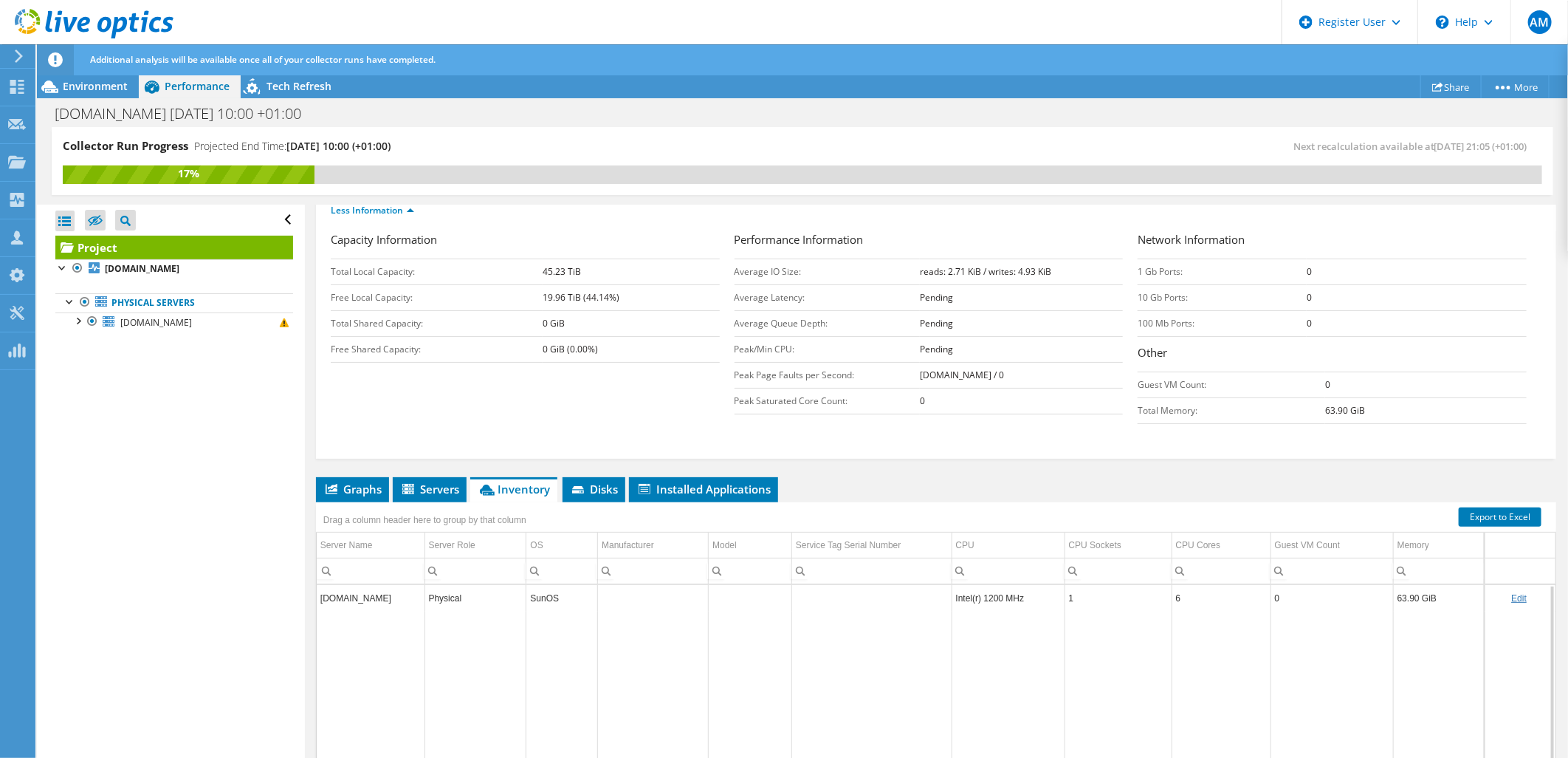
scroll to position [0, 0]
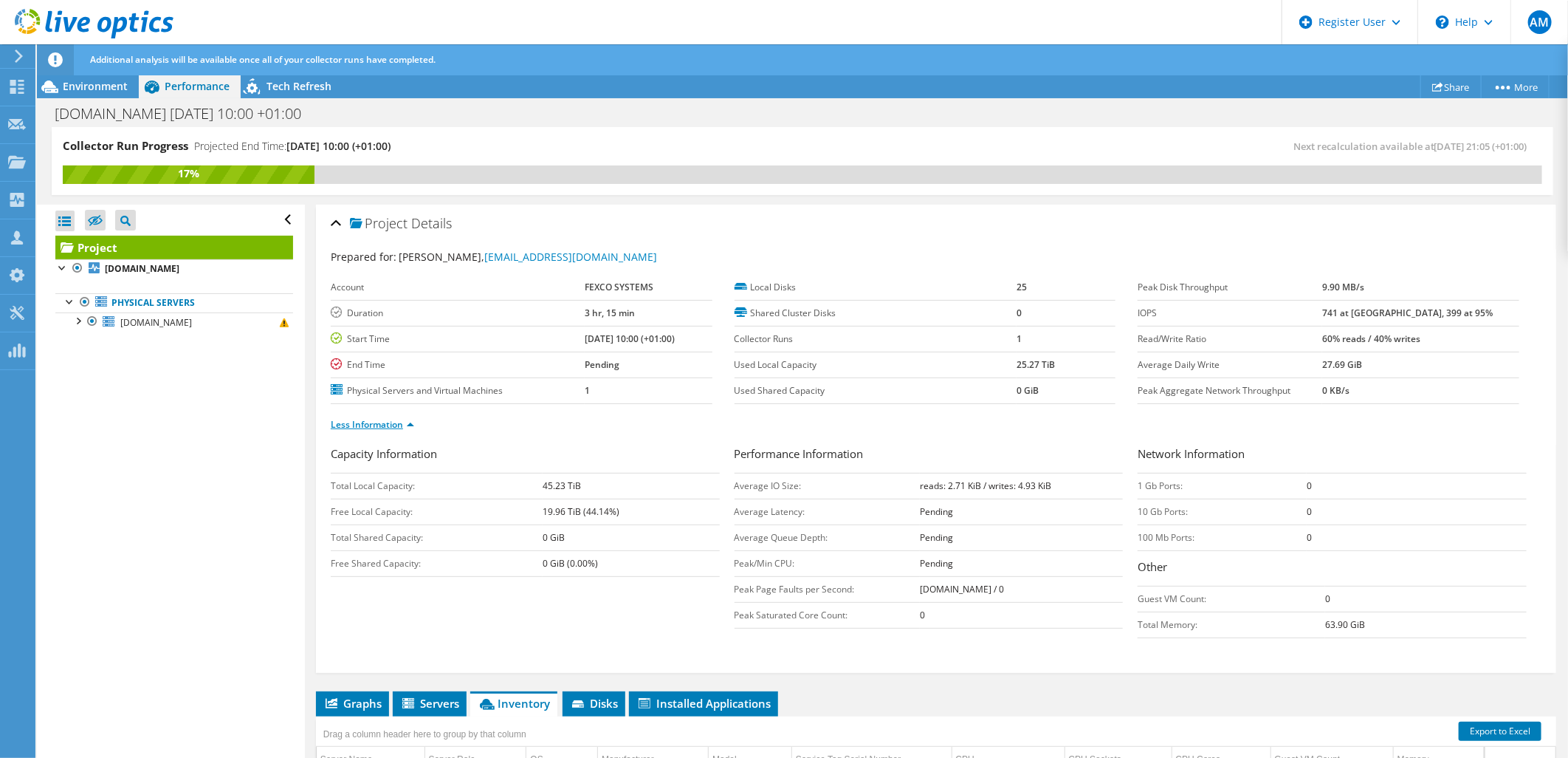
click at [378, 427] on link "Less Information" at bounding box center [372, 424] width 83 height 13
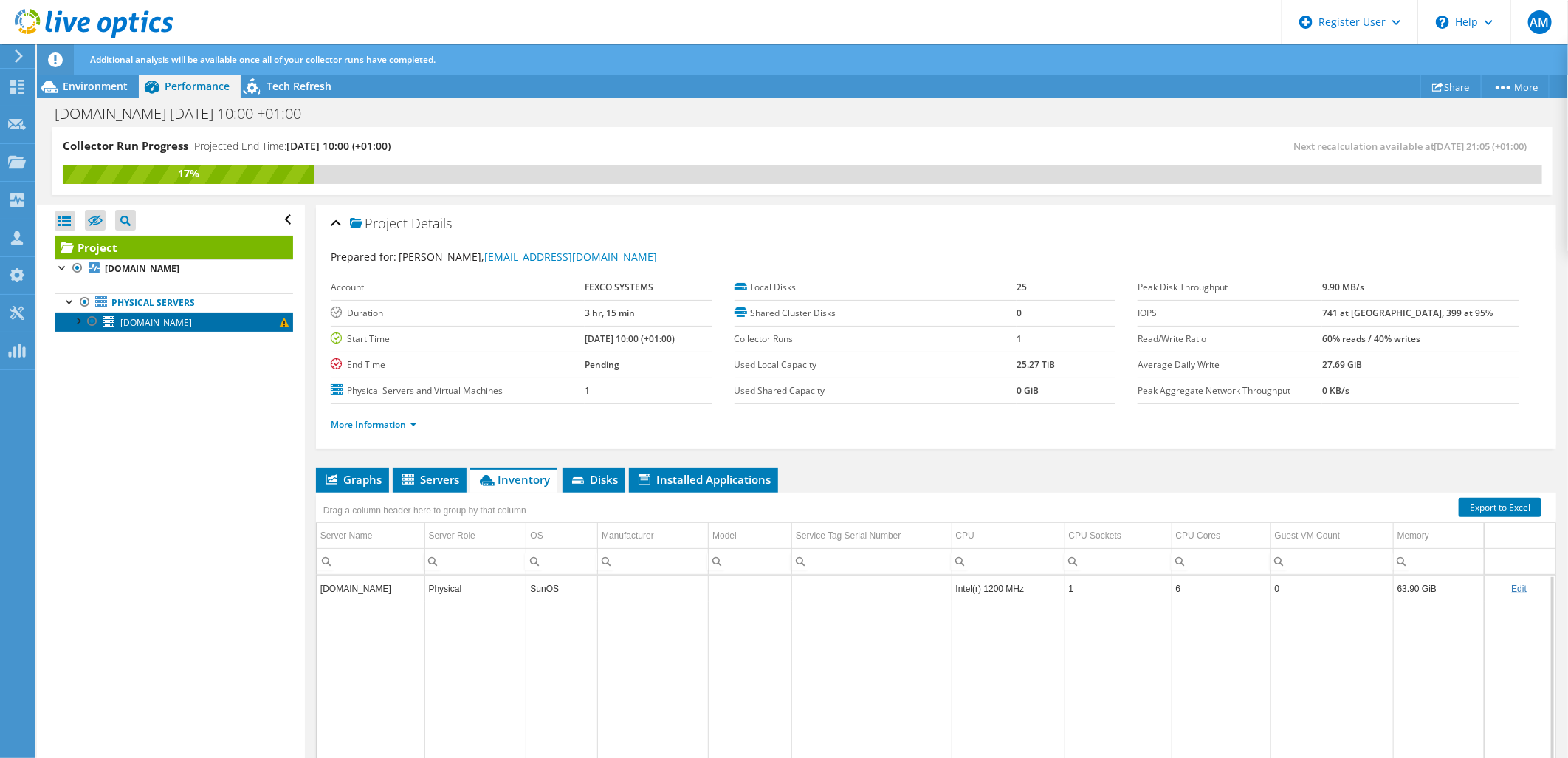
click at [134, 322] on span "sol3.dcc.fexco.ie" at bounding box center [155, 322] width 71 height 13
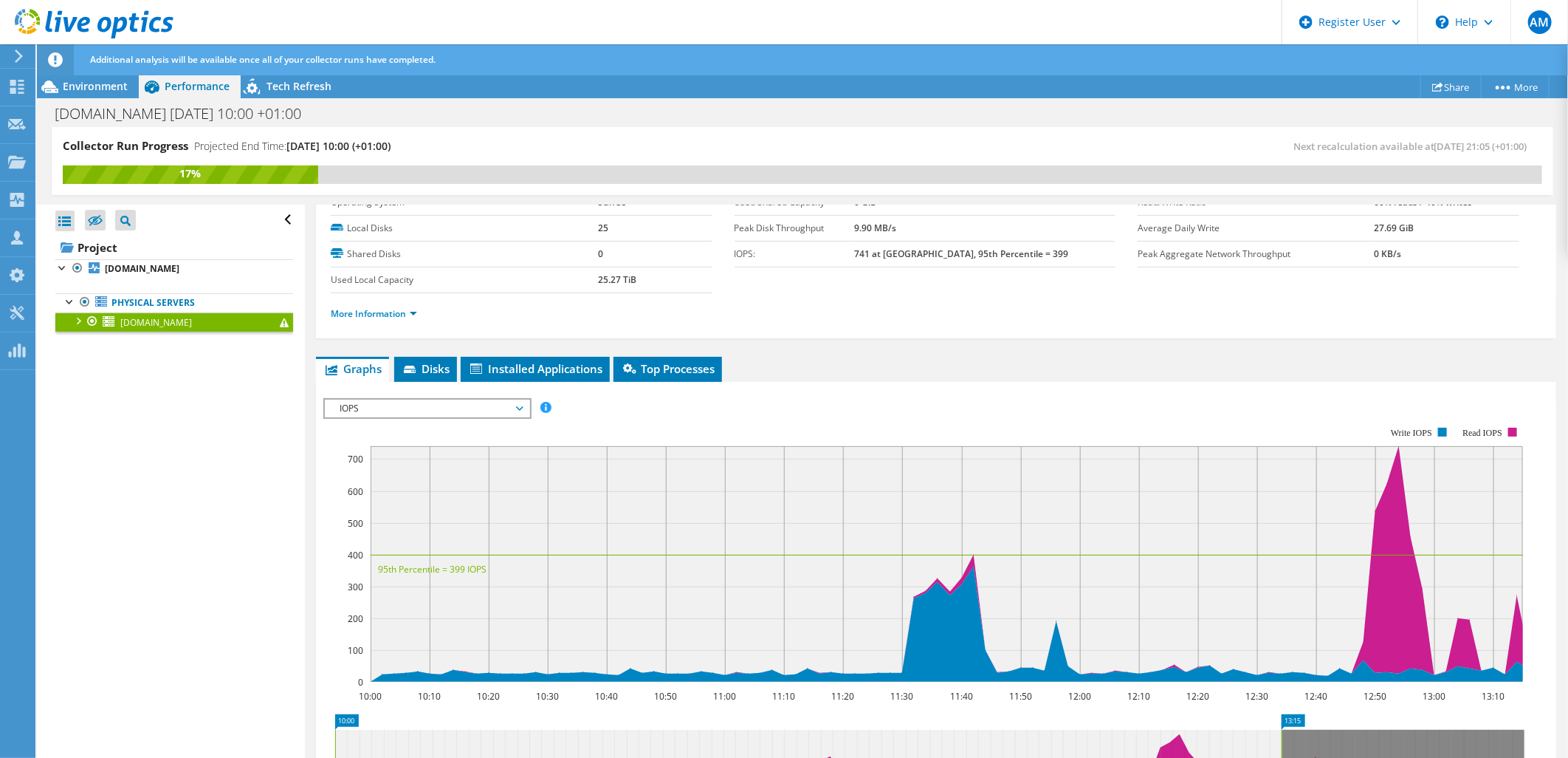
scroll to position [82, 0]
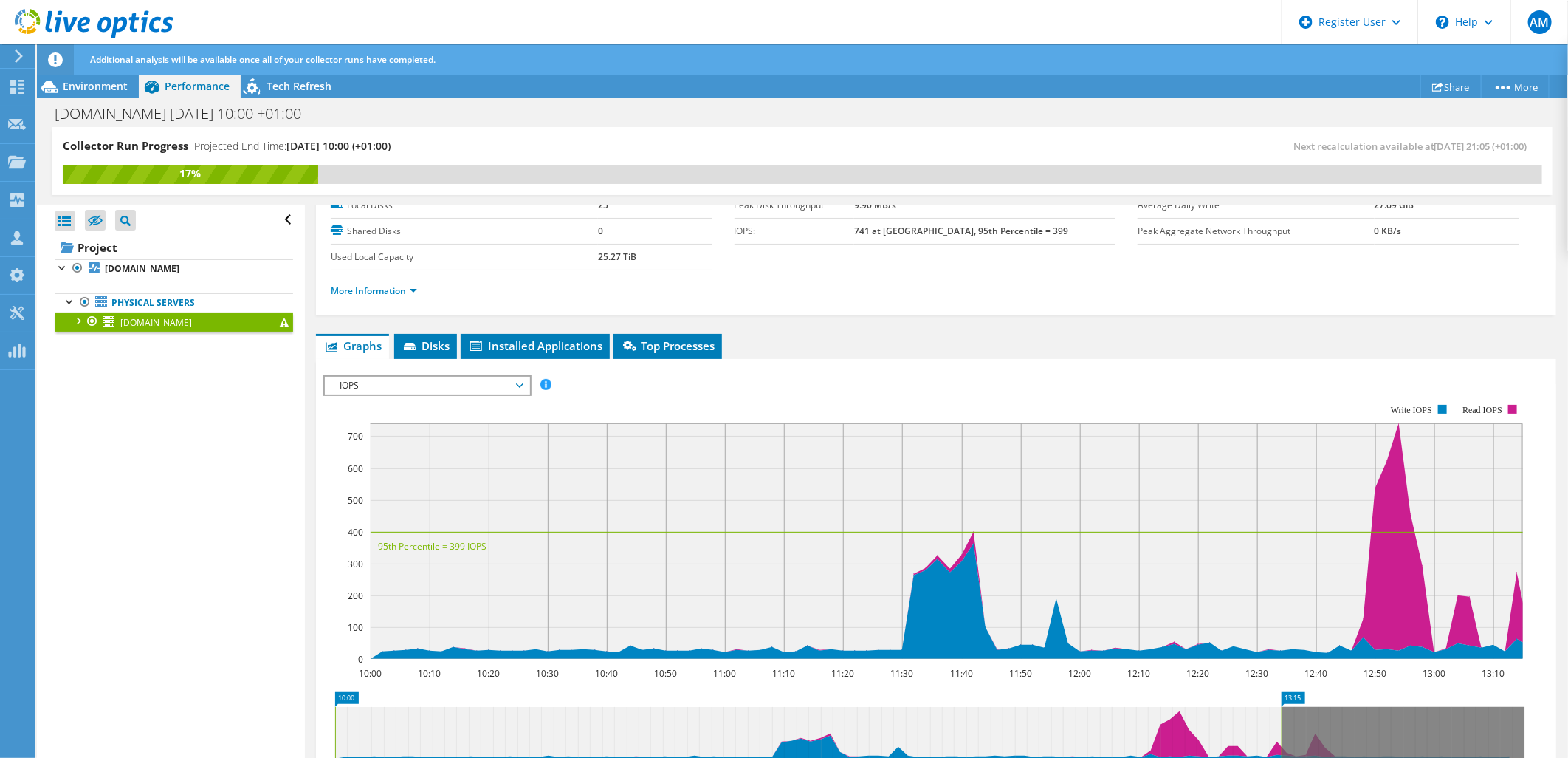
click at [489, 378] on span "IOPS" at bounding box center [427, 385] width 190 height 18
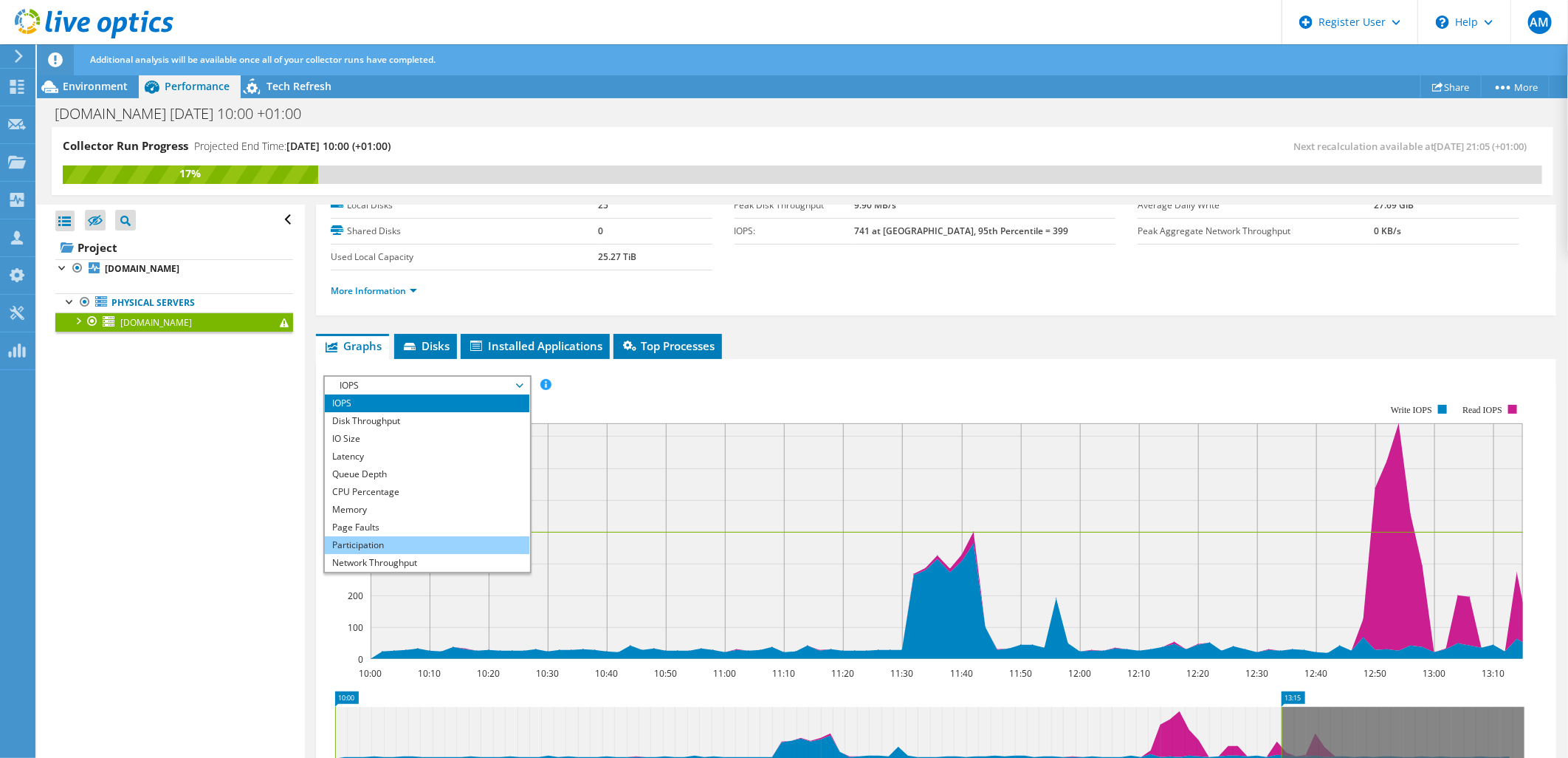
scroll to position [53, 0]
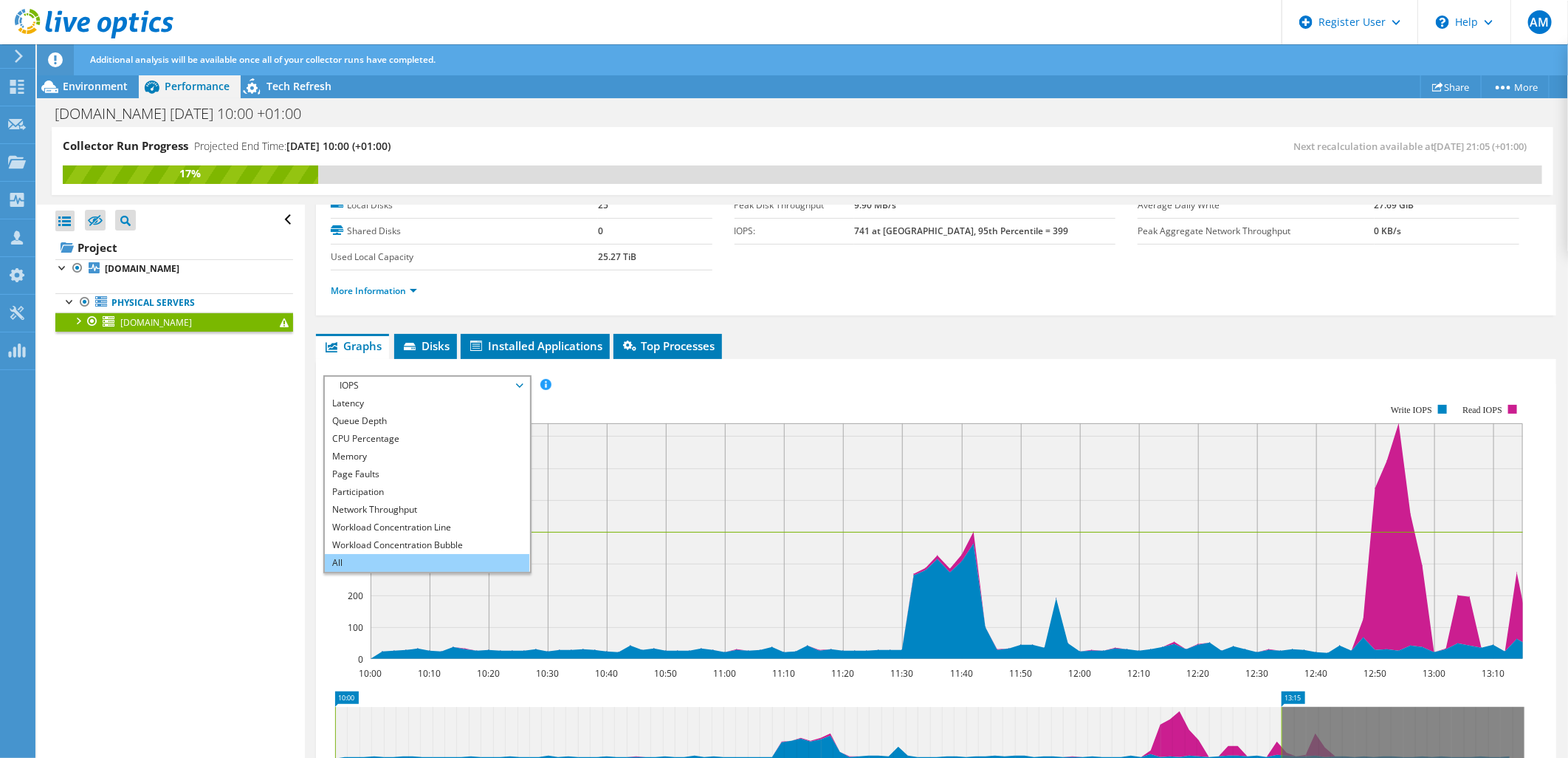
click at [403, 558] on li "All" at bounding box center [427, 562] width 205 height 18
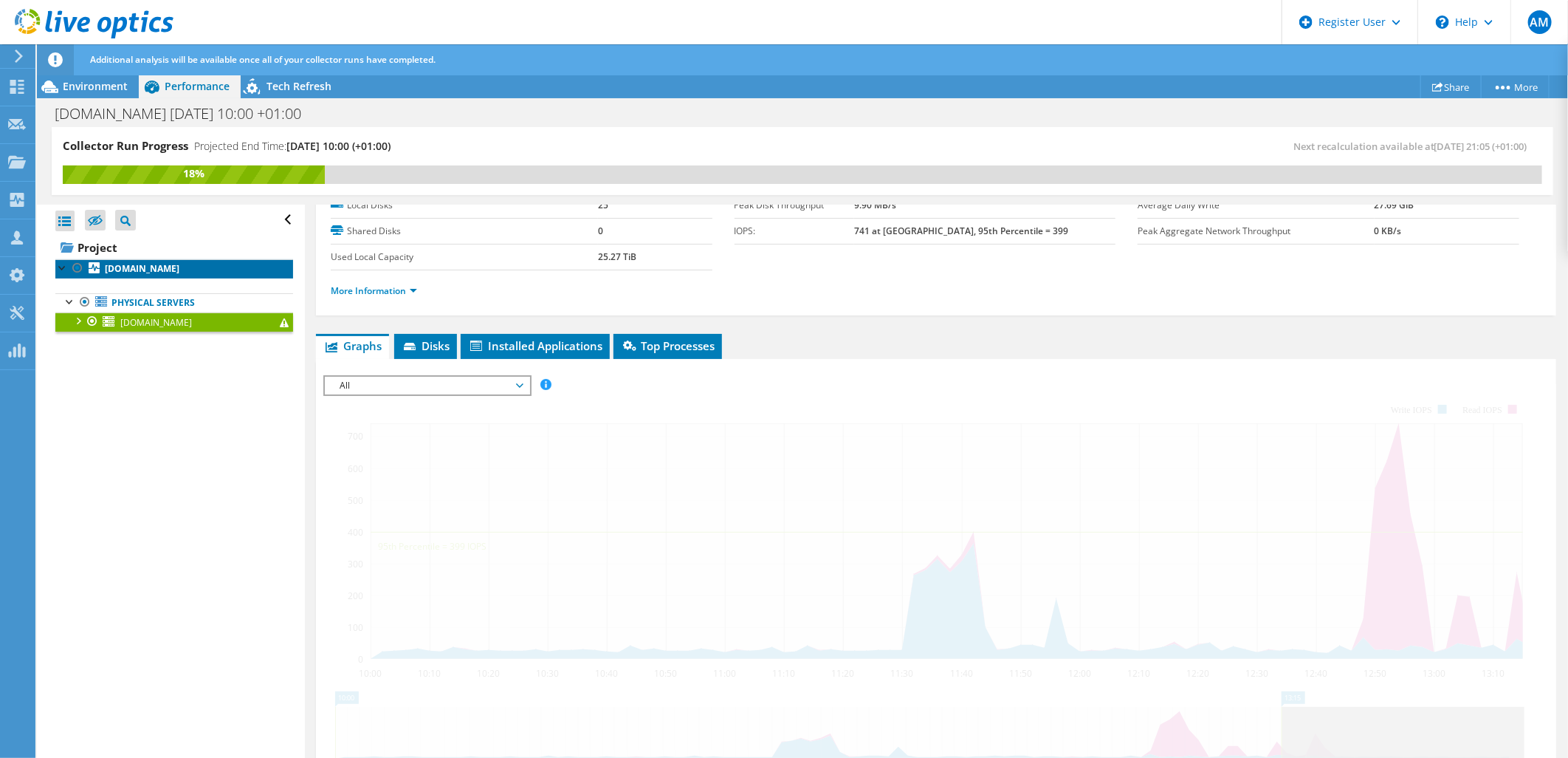
click at [124, 277] on link "sol3.dcc.fexco.ie" at bounding box center [174, 269] width 237 height 19
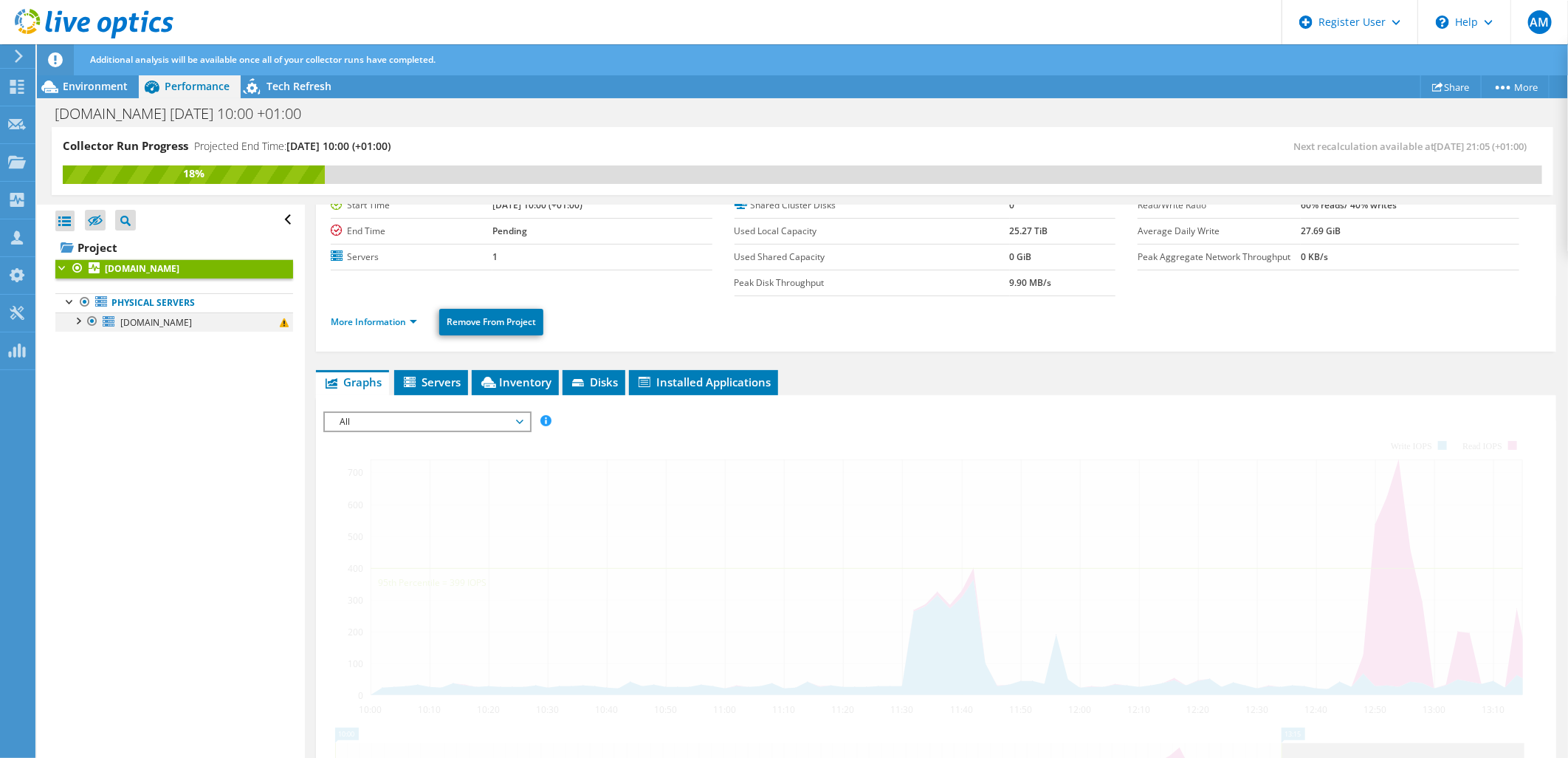
click at [78, 321] on div at bounding box center [78, 320] width 15 height 15
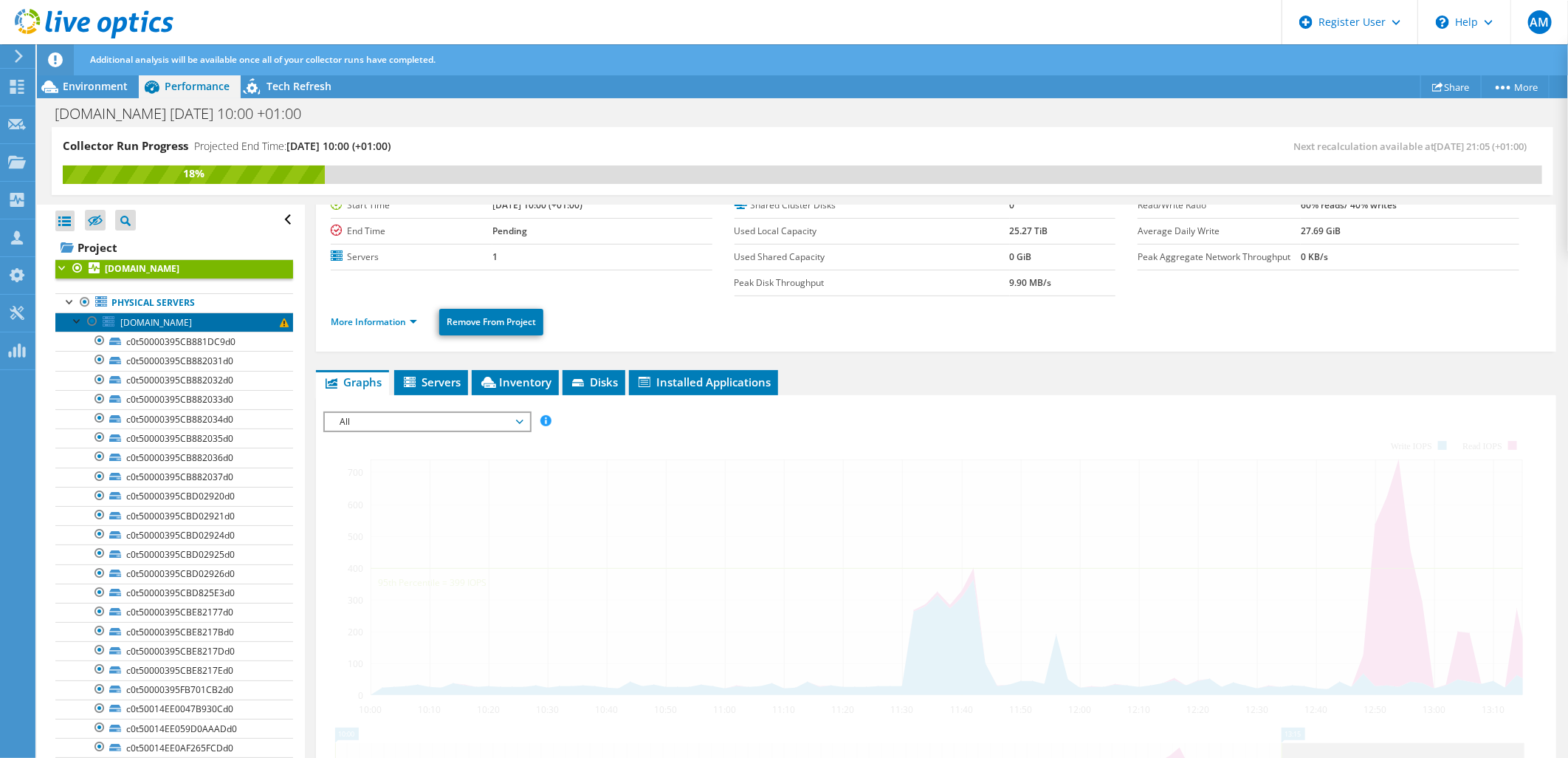
click at [169, 329] on link "sol3.dcc.fexco.ie" at bounding box center [174, 321] width 237 height 19
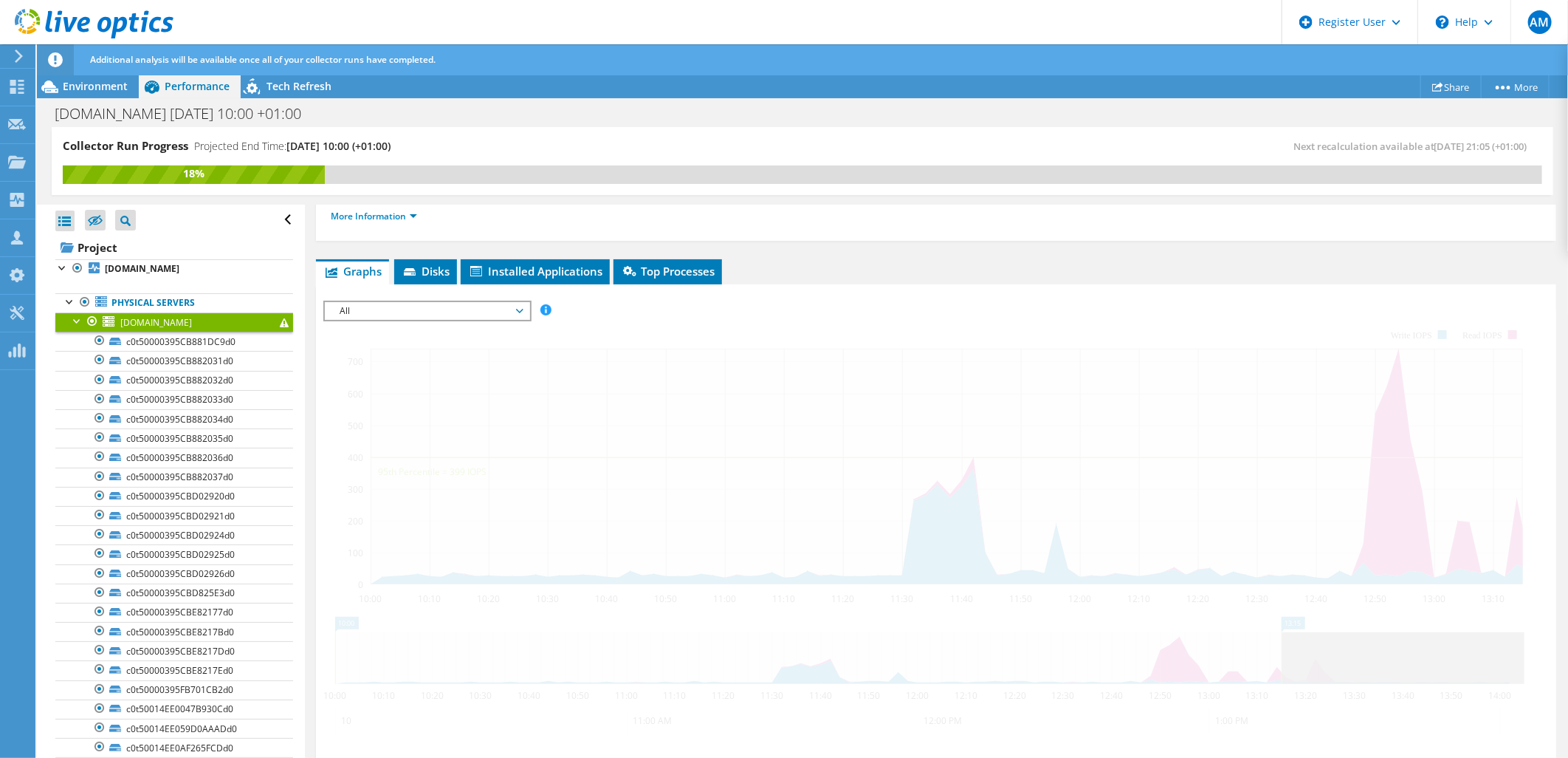
scroll to position [0, 0]
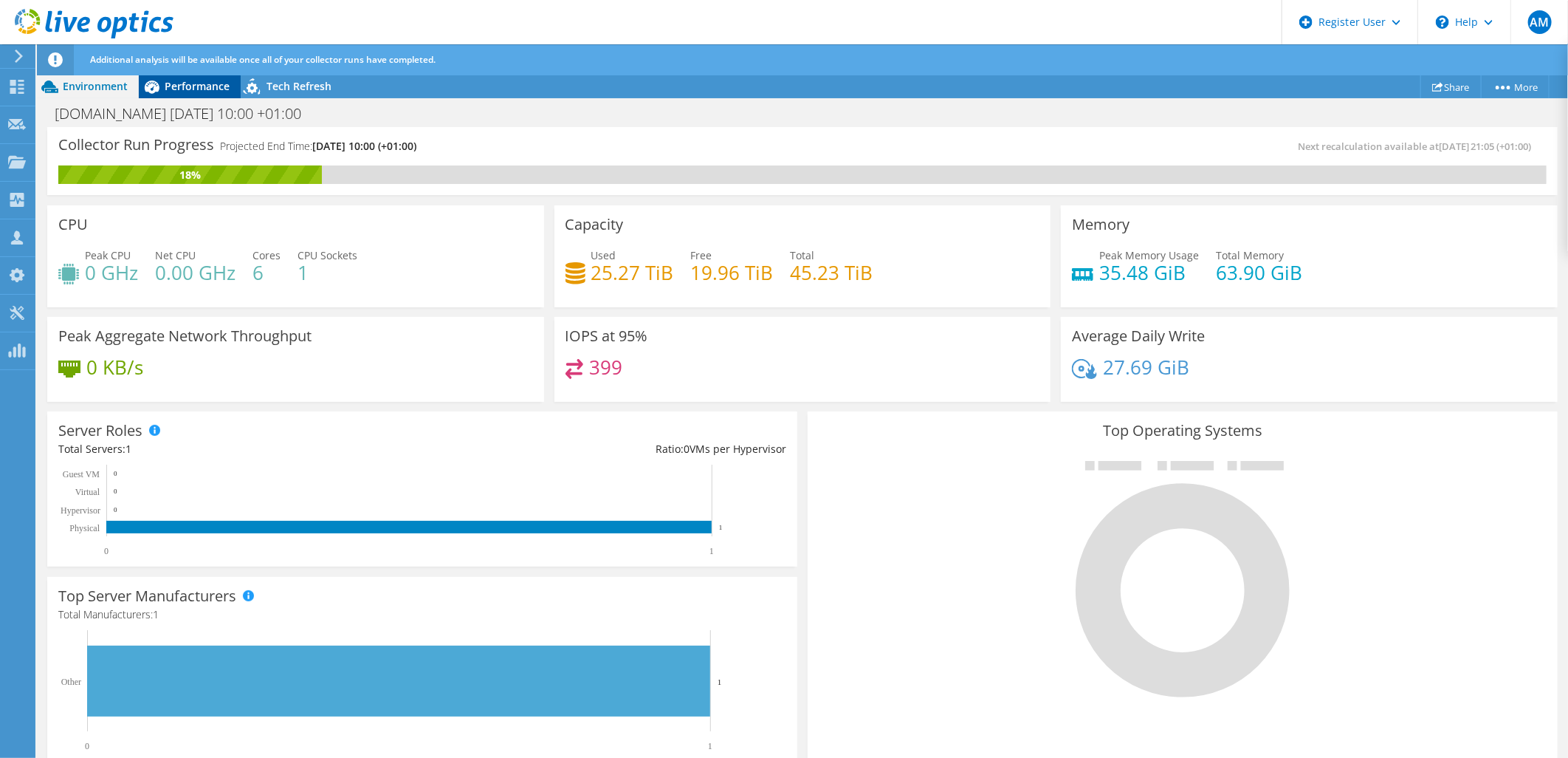
click at [175, 82] on span "Performance" at bounding box center [196, 86] width 65 height 14
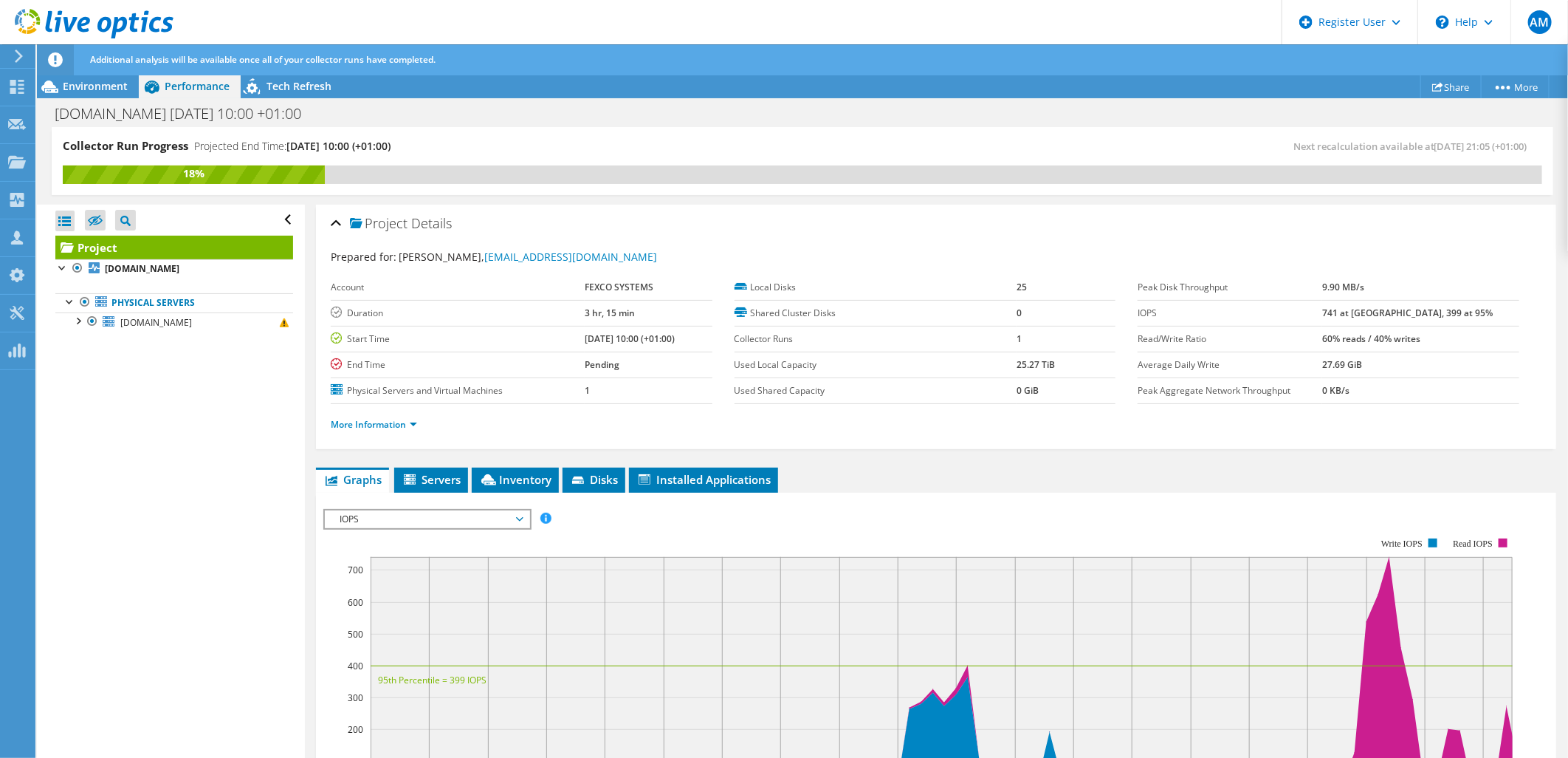
click at [477, 513] on span "IOPS" at bounding box center [427, 519] width 190 height 18
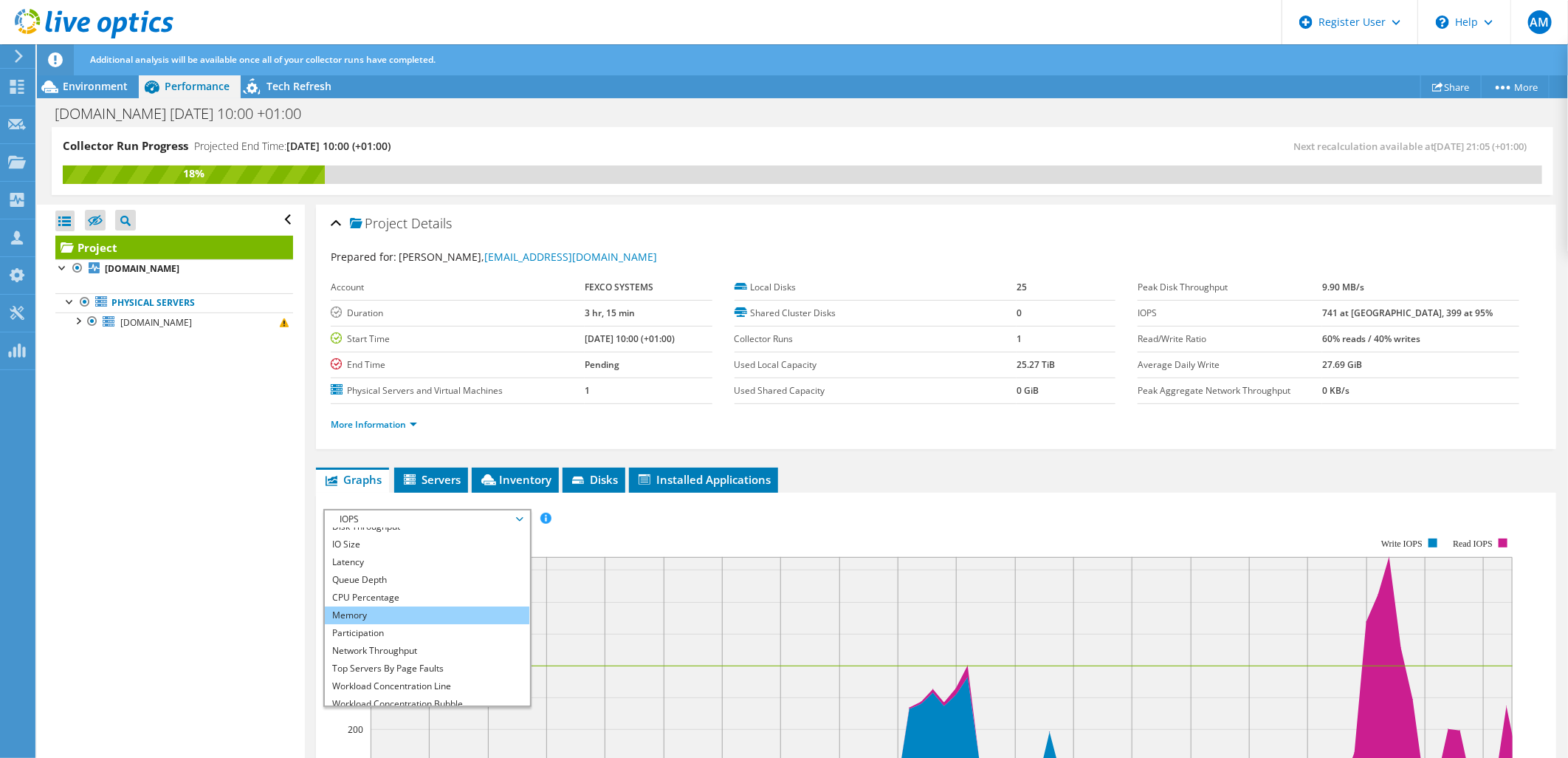
scroll to position [52, 0]
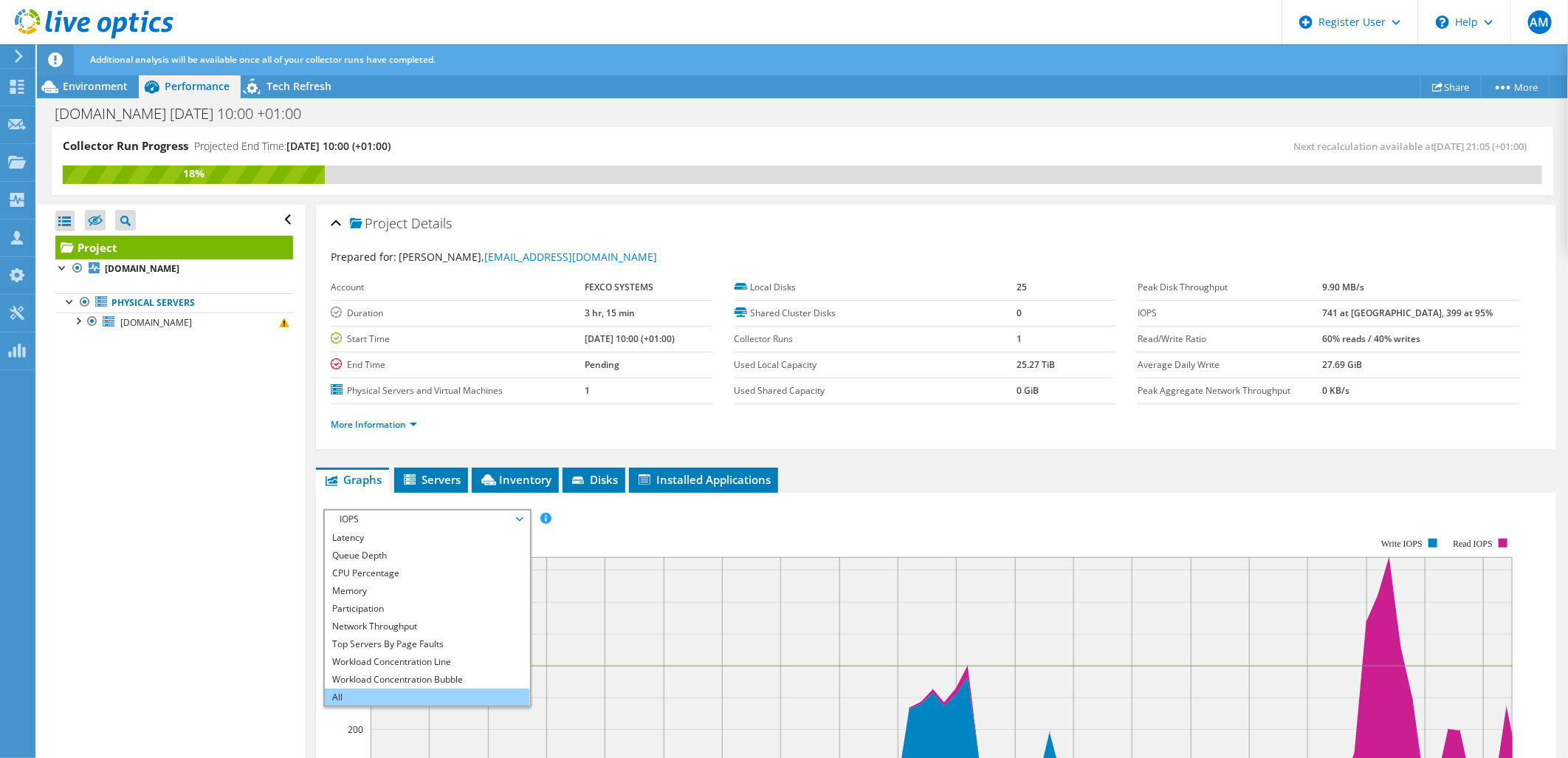
click at [451, 689] on li "All" at bounding box center [427, 697] width 205 height 18
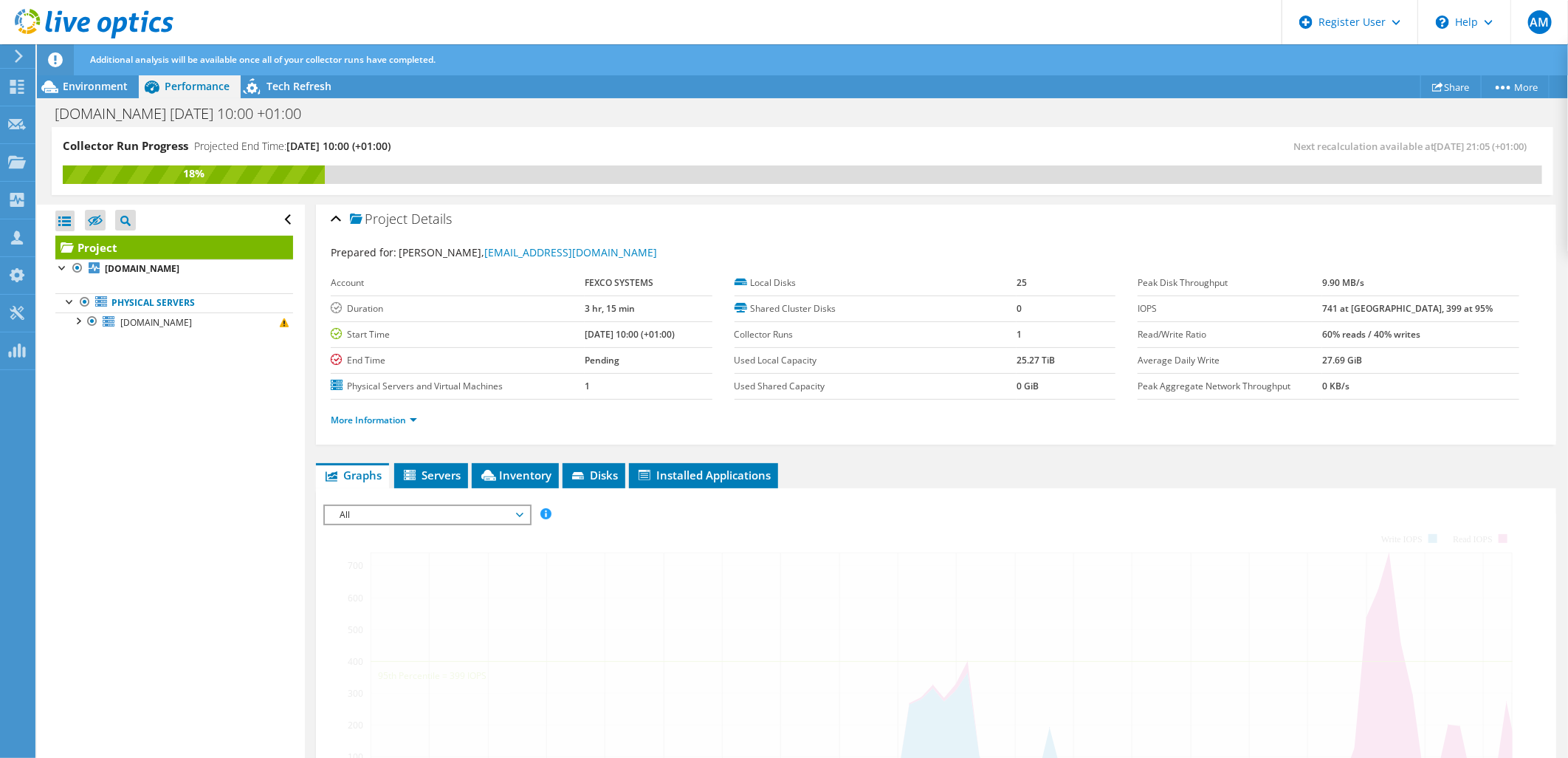
scroll to position [0, 0]
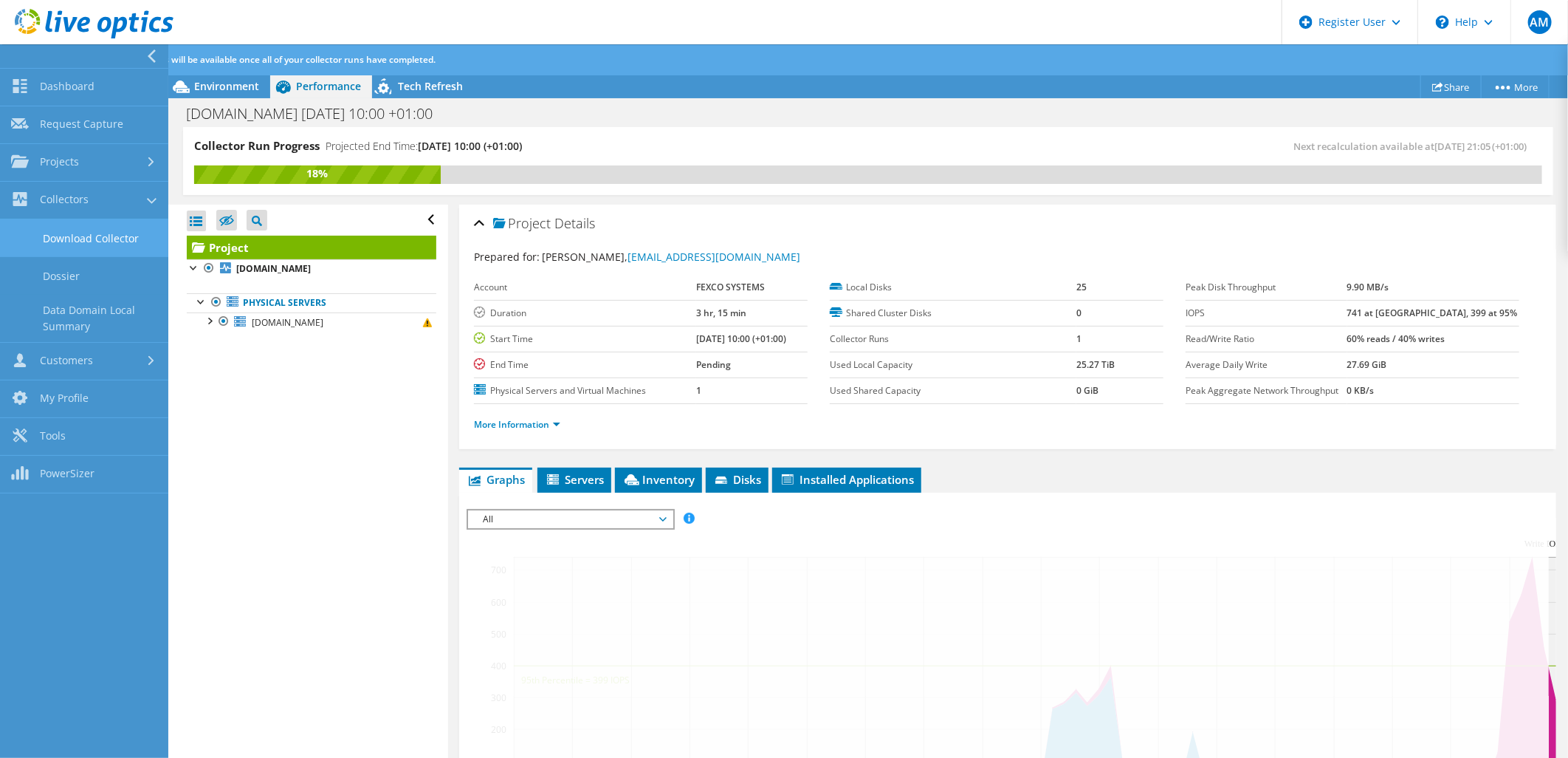
click at [86, 233] on link "Download Collector" at bounding box center [84, 238] width 169 height 38
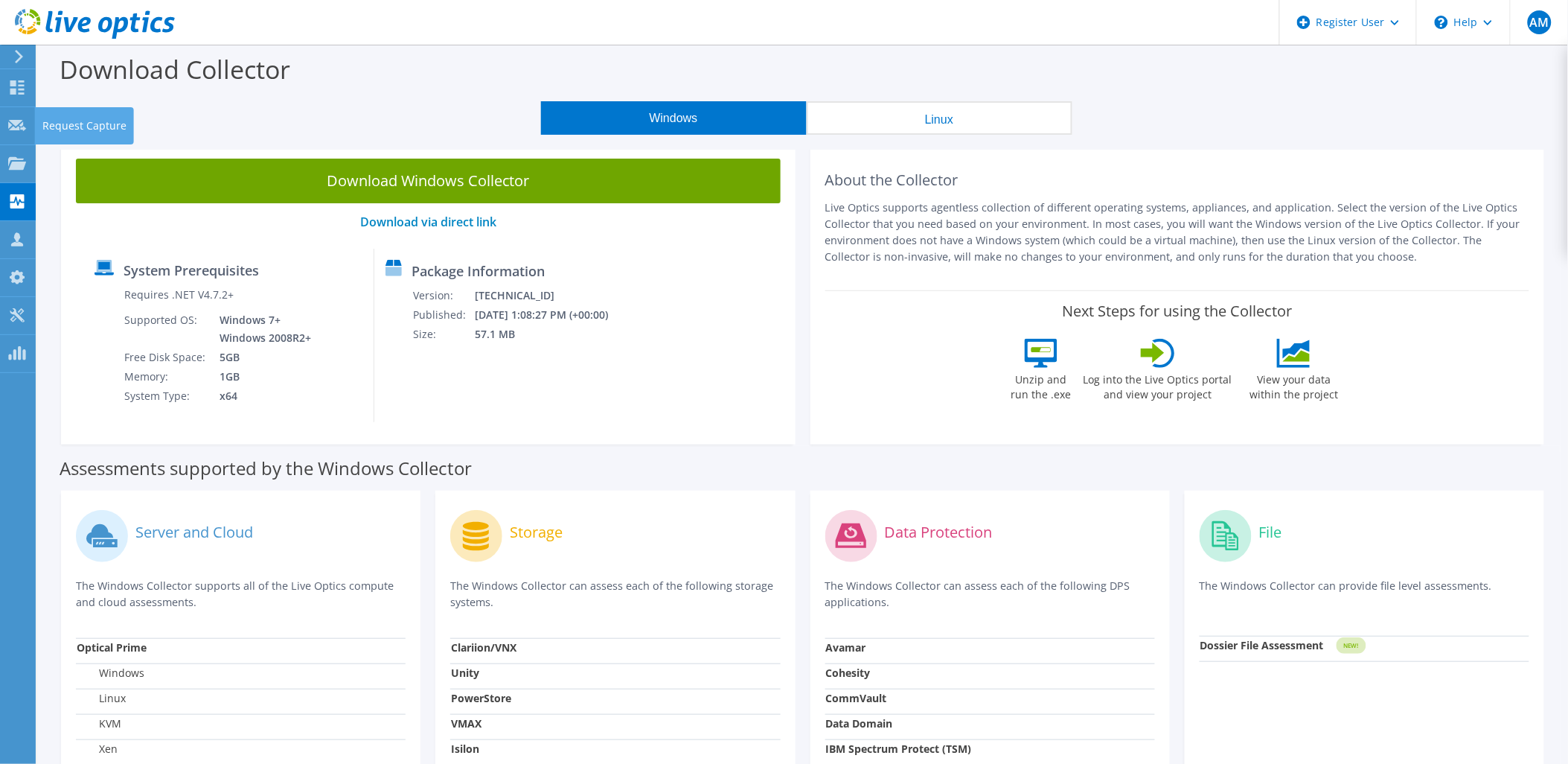
drag, startPoint x: 15, startPoint y: 123, endPoint x: 74, endPoint y: 131, distance: 59.5
click at [15, 122] on use at bounding box center [17, 124] width 18 height 11
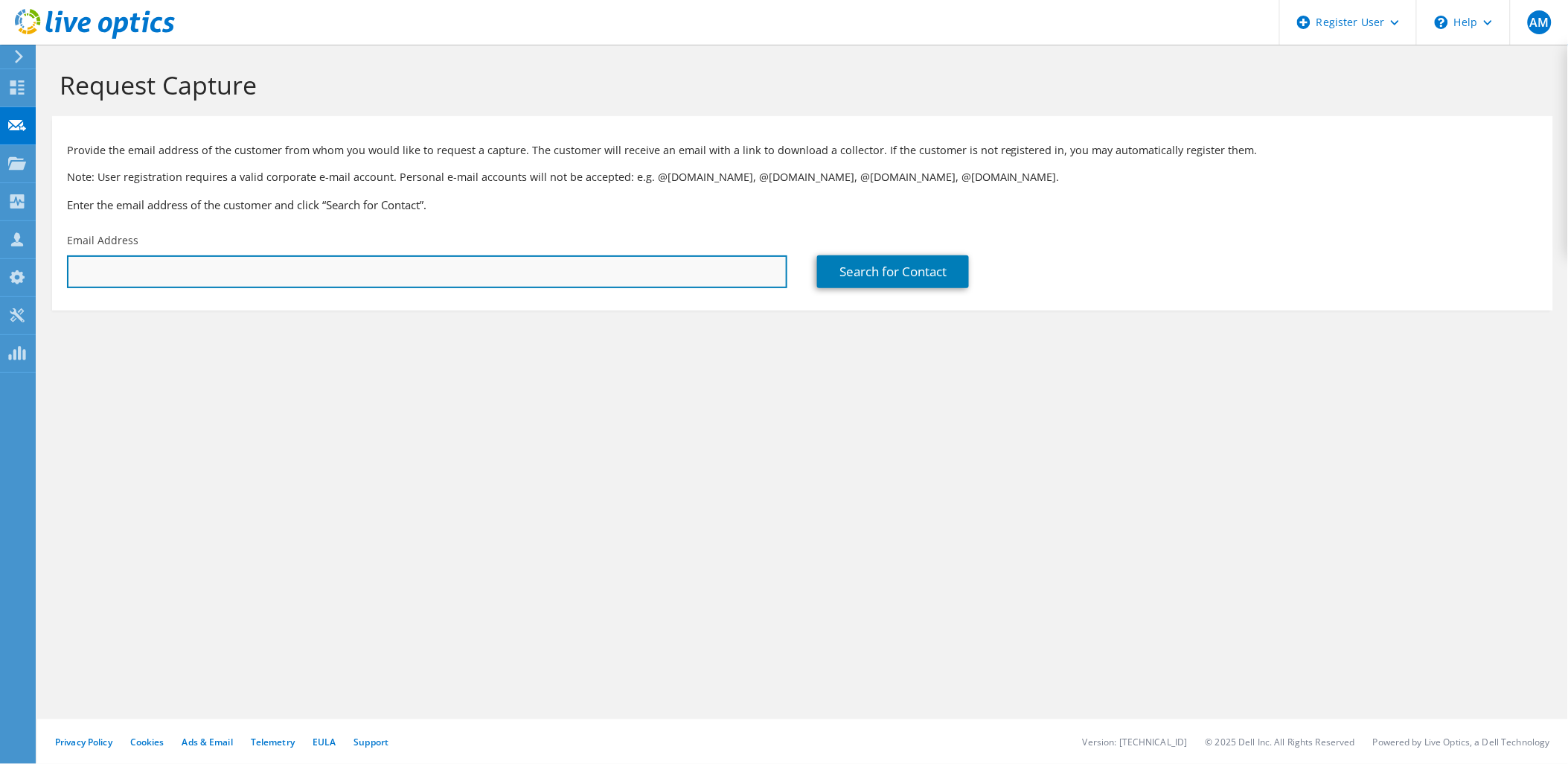
click at [479, 263] on input "text" at bounding box center [427, 272] width 721 height 33
paste input "5KX37X3"
click at [120, 276] on input "5KX37X3" at bounding box center [427, 272] width 721 height 33
drag, startPoint x: 134, startPoint y: 274, endPoint x: 21, endPoint y: 263, distance: 113.5
click at [0, 264] on html "AM Dell User [PERSON_NAME] [PERSON_NAME][EMAIL_ADDRESS][PERSON_NAME][DOMAIN_NAM…" at bounding box center [784, 382] width 1568 height 764
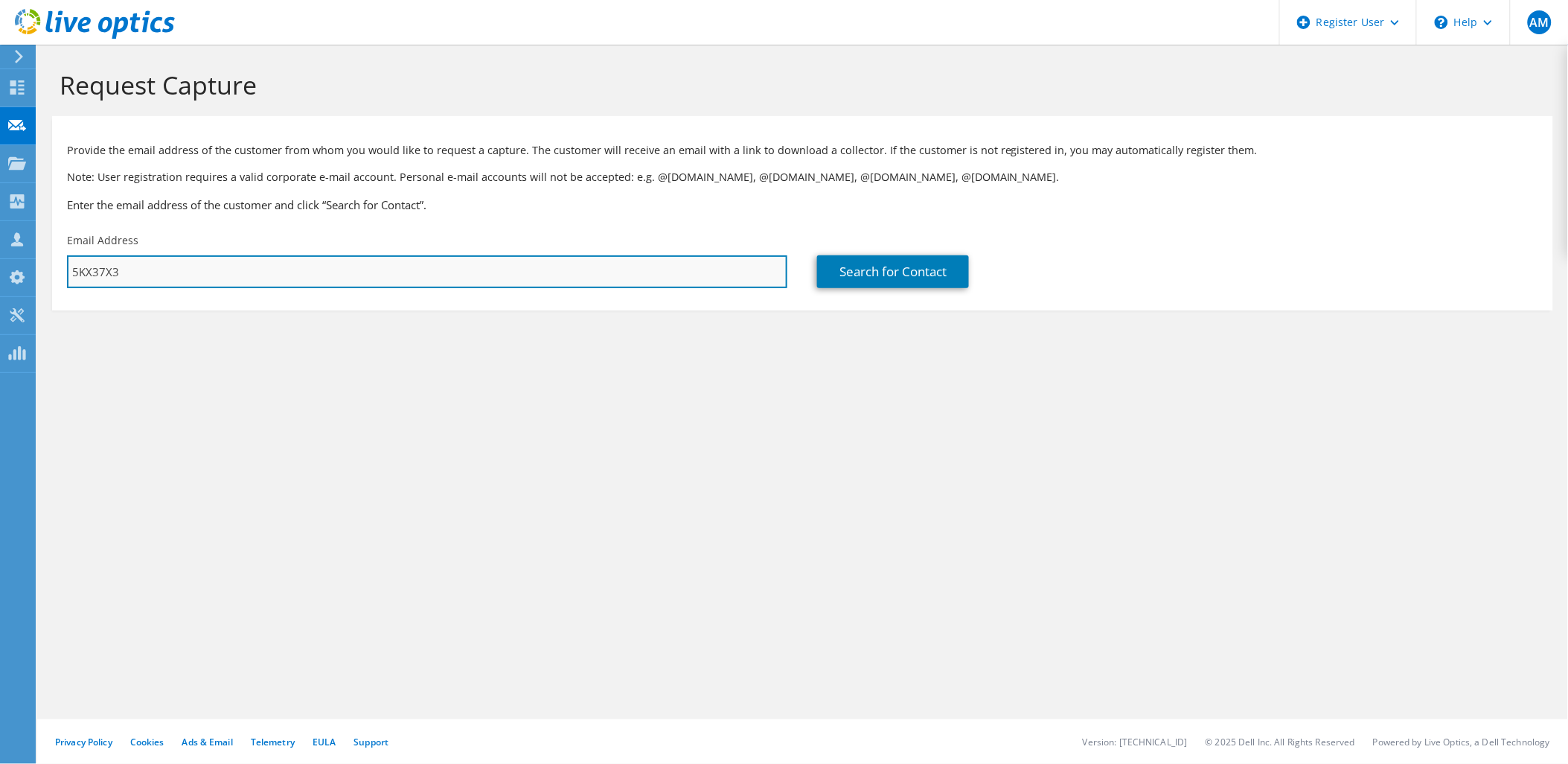
click at [149, 270] on input "5KX37X3" at bounding box center [427, 272] width 721 height 33
paste input "[EMAIL_ADDRESS][DOMAIN_NAME]"
type input "[EMAIL_ADDRESS][DOMAIN_NAME]"
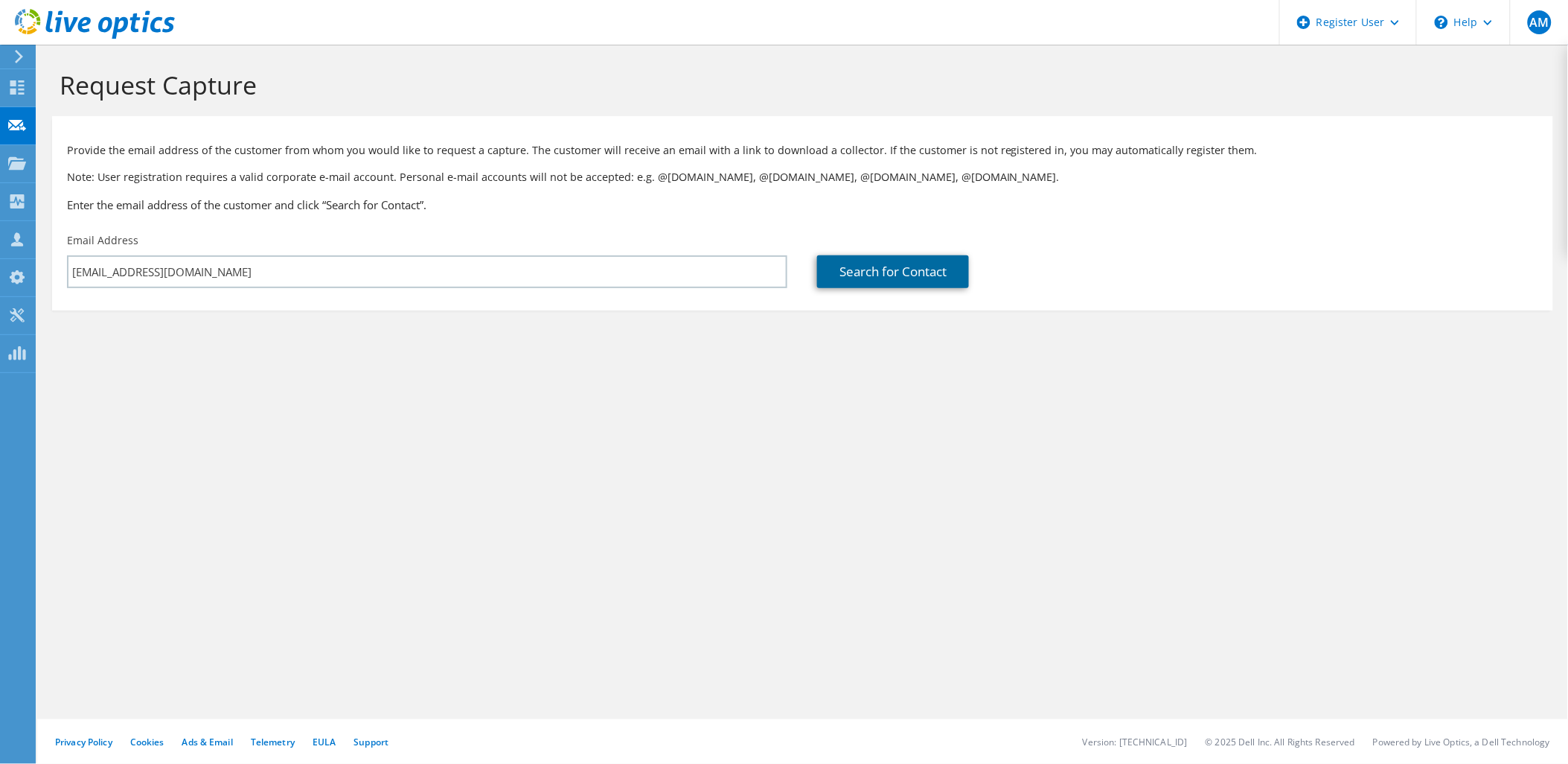
click at [925, 267] on link "Search for Contact" at bounding box center [892, 272] width 151 height 33
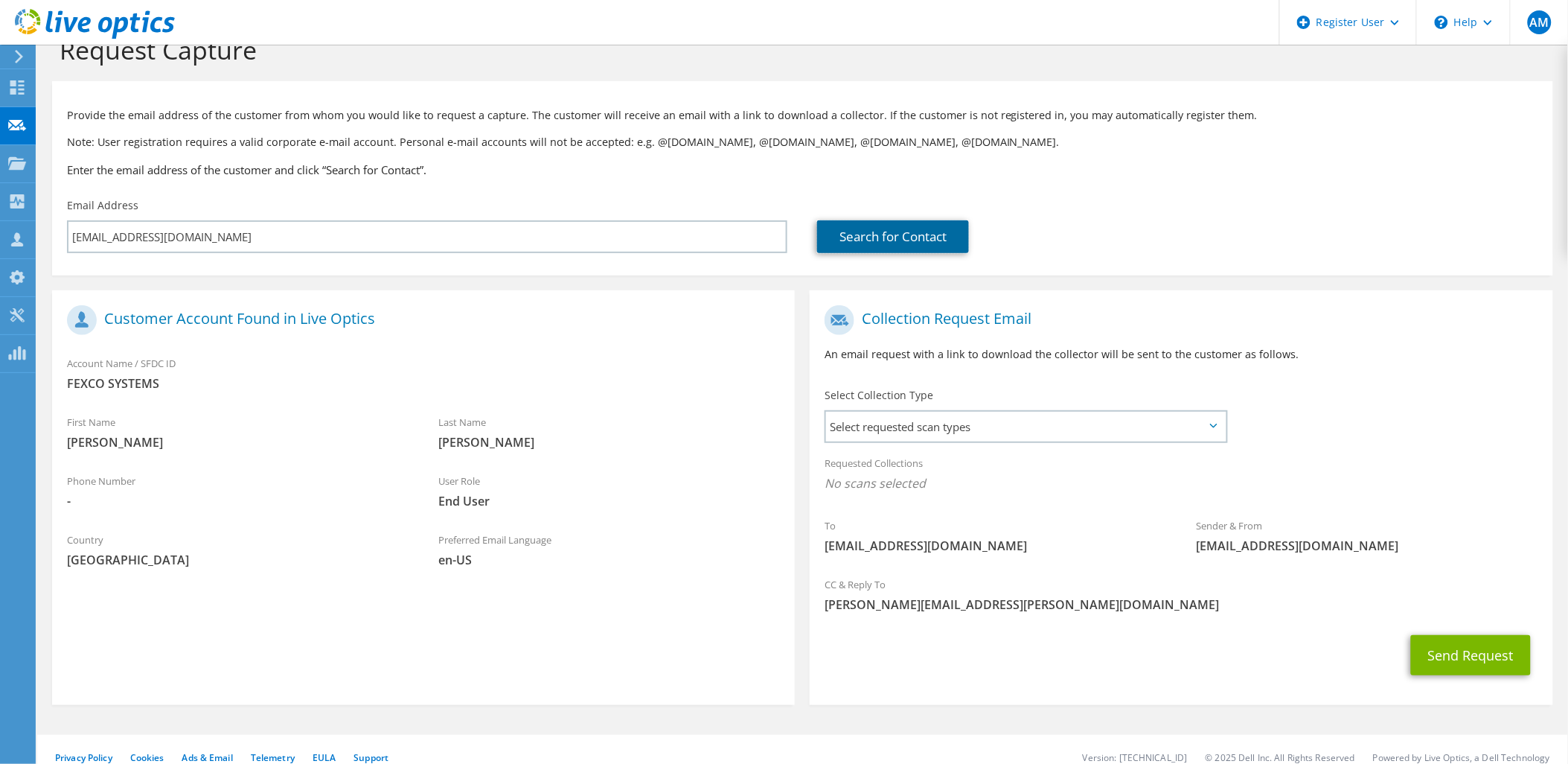
scroll to position [52, 0]
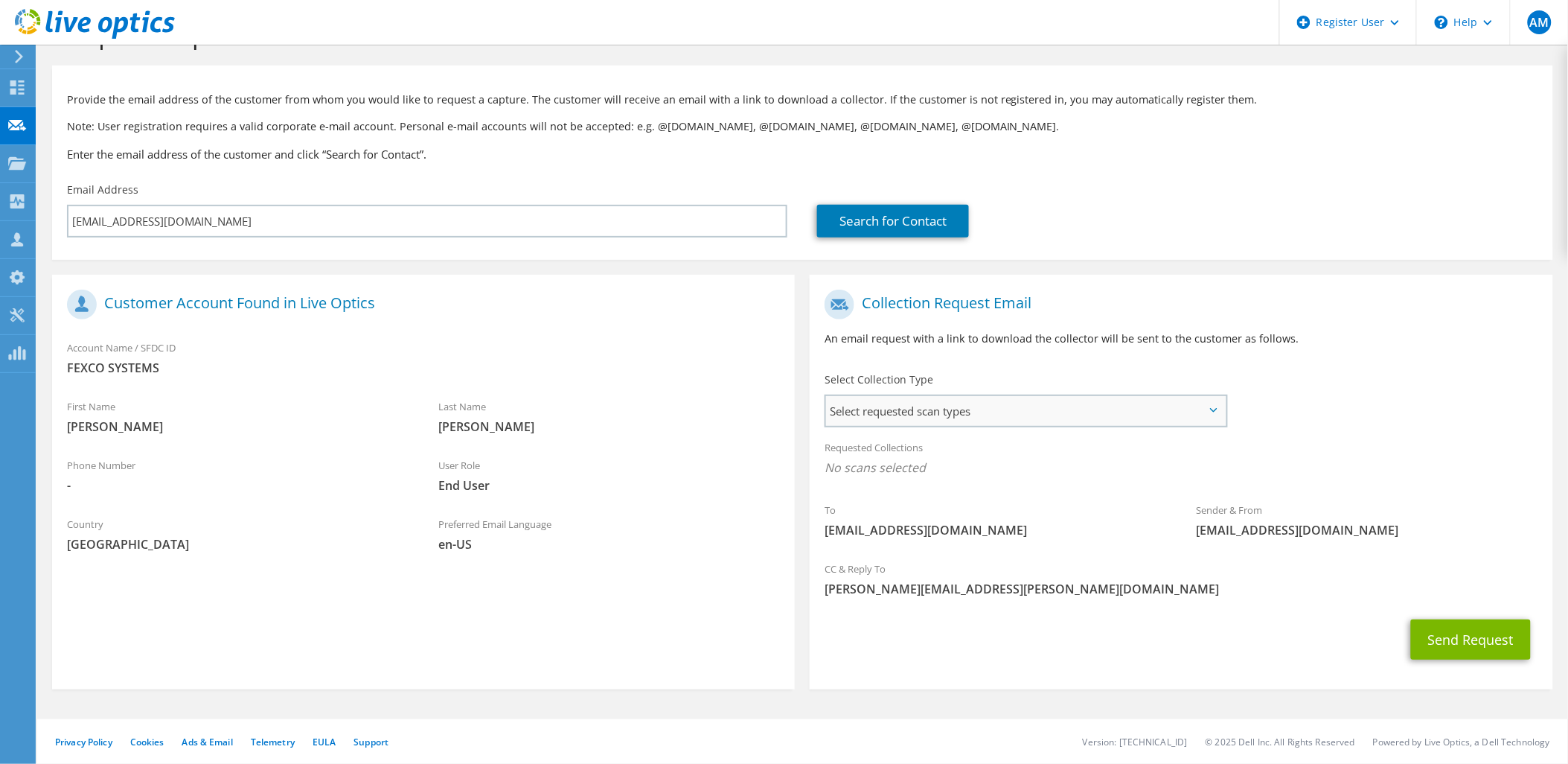
click at [1106, 399] on span "Select requested scan types" at bounding box center [1026, 410] width 399 height 30
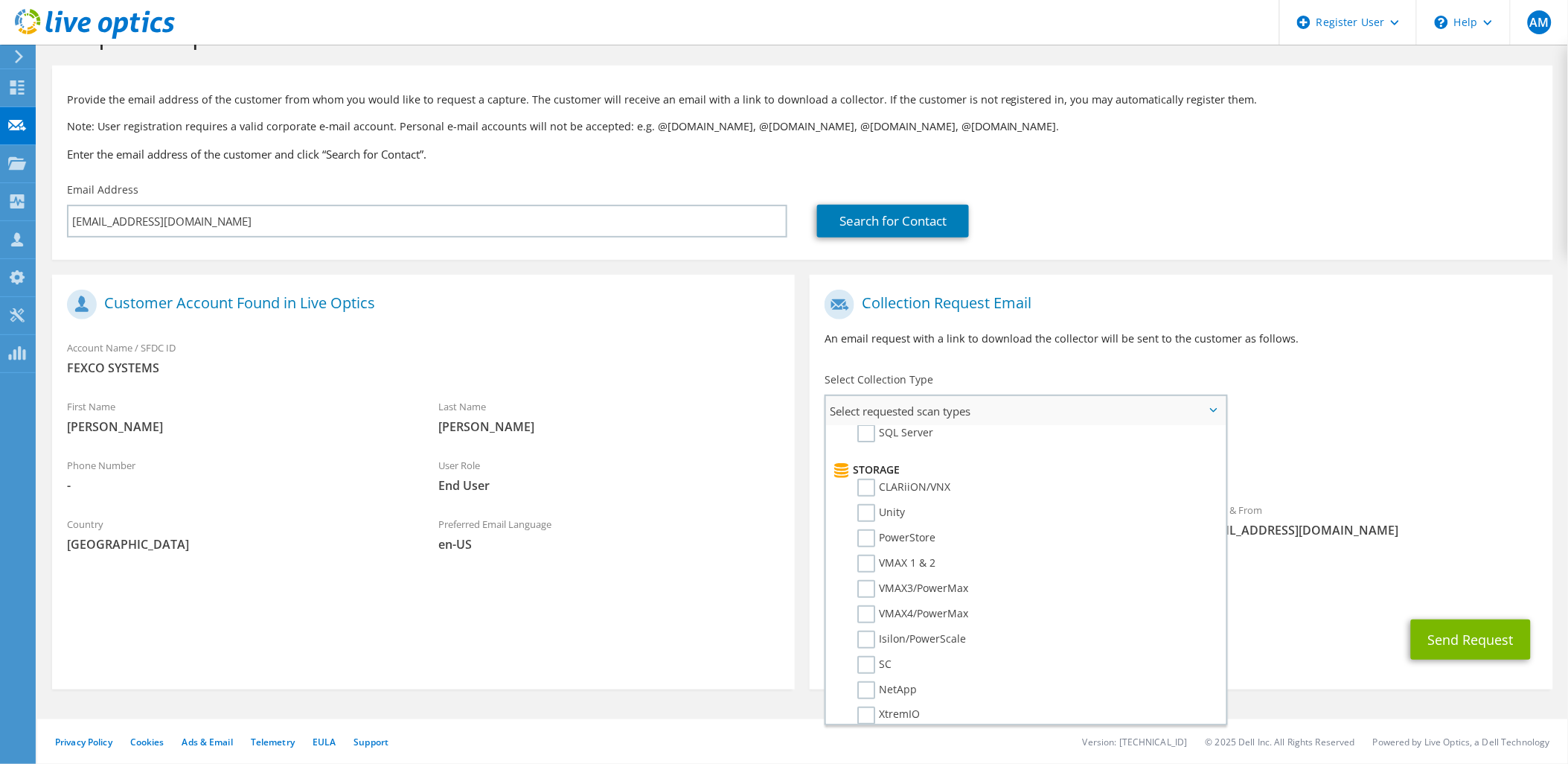
scroll to position [248, 0]
drag, startPoint x: 905, startPoint y: 505, endPoint x: 927, endPoint y: 502, distance: 22.2
click at [910, 511] on label "PowerStore" at bounding box center [896, 519] width 78 height 18
drag, startPoint x: 866, startPoint y: 505, endPoint x: 1028, endPoint y: 504, distance: 162.0
click at [868, 511] on label "PowerStore" at bounding box center [896, 519] width 78 height 18
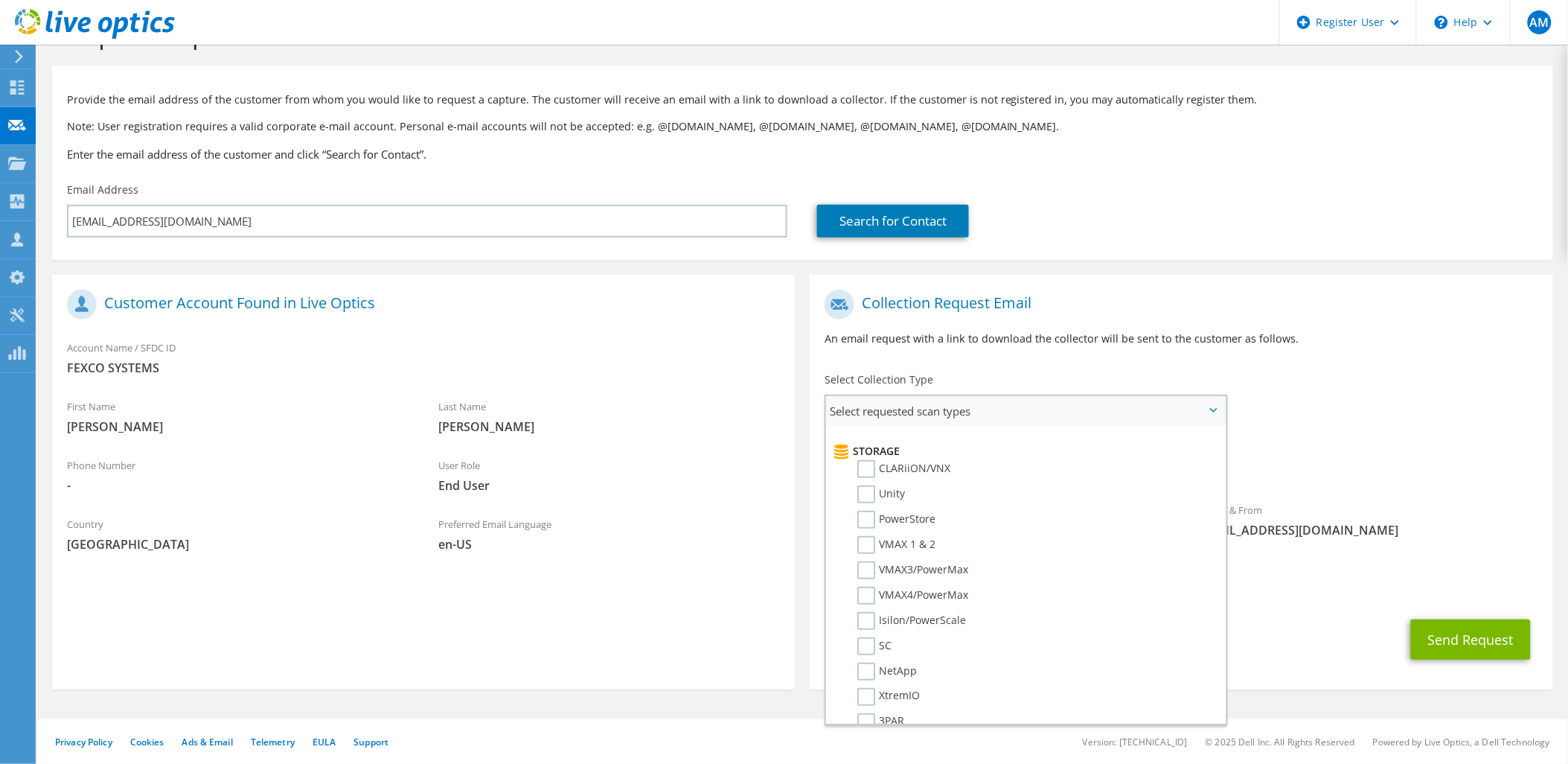
click at [0, 0] on input "PowerStore" at bounding box center [0, 0] width 0 height 0
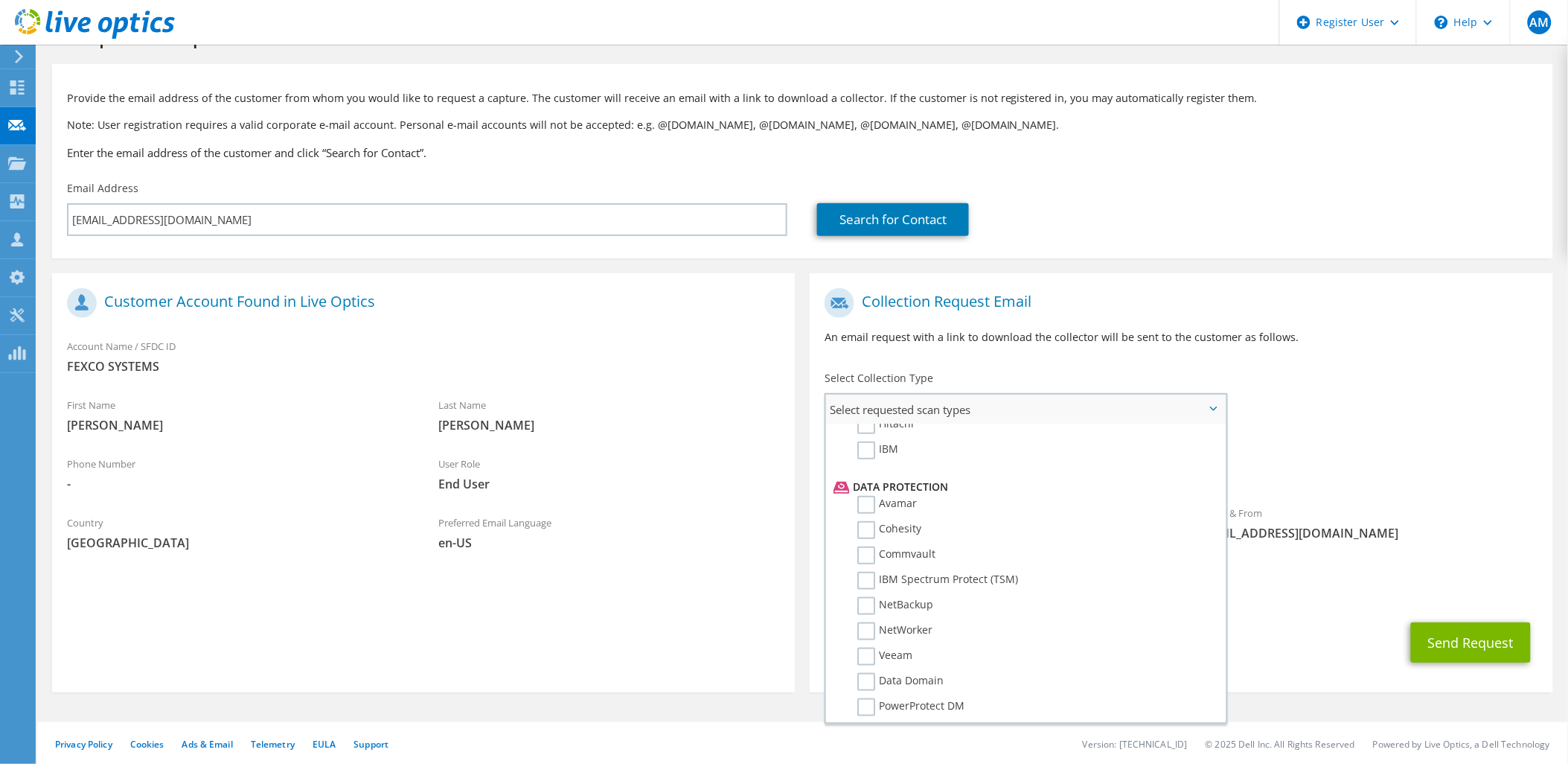
scroll to position [614, 0]
click at [1330, 340] on p "An email request with a link to download the collector will be sent to the cust…" at bounding box center [1181, 337] width 713 height 16
